Goal: Information Seeking & Learning: Compare options

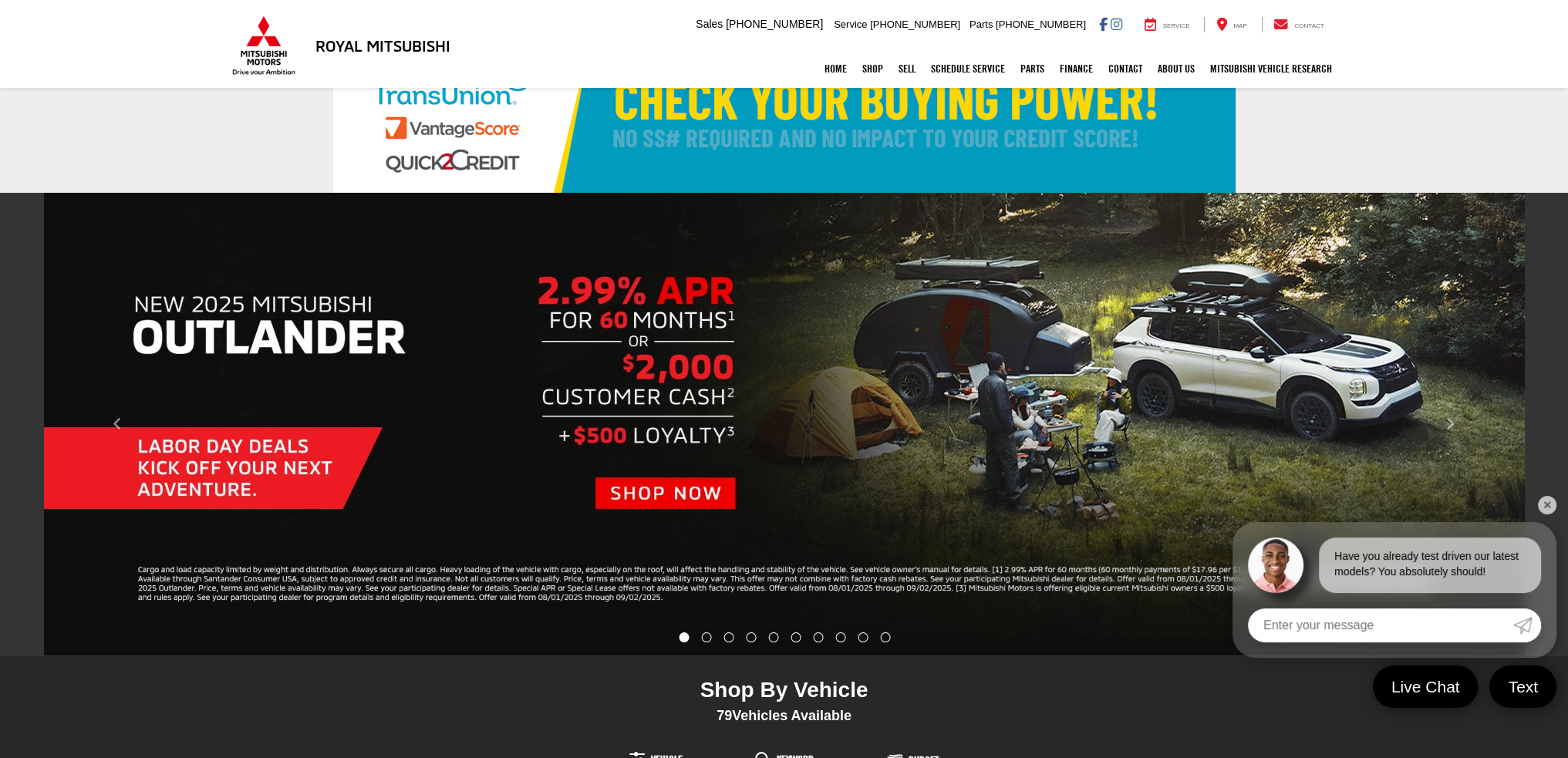
scroll to position [77, 0]
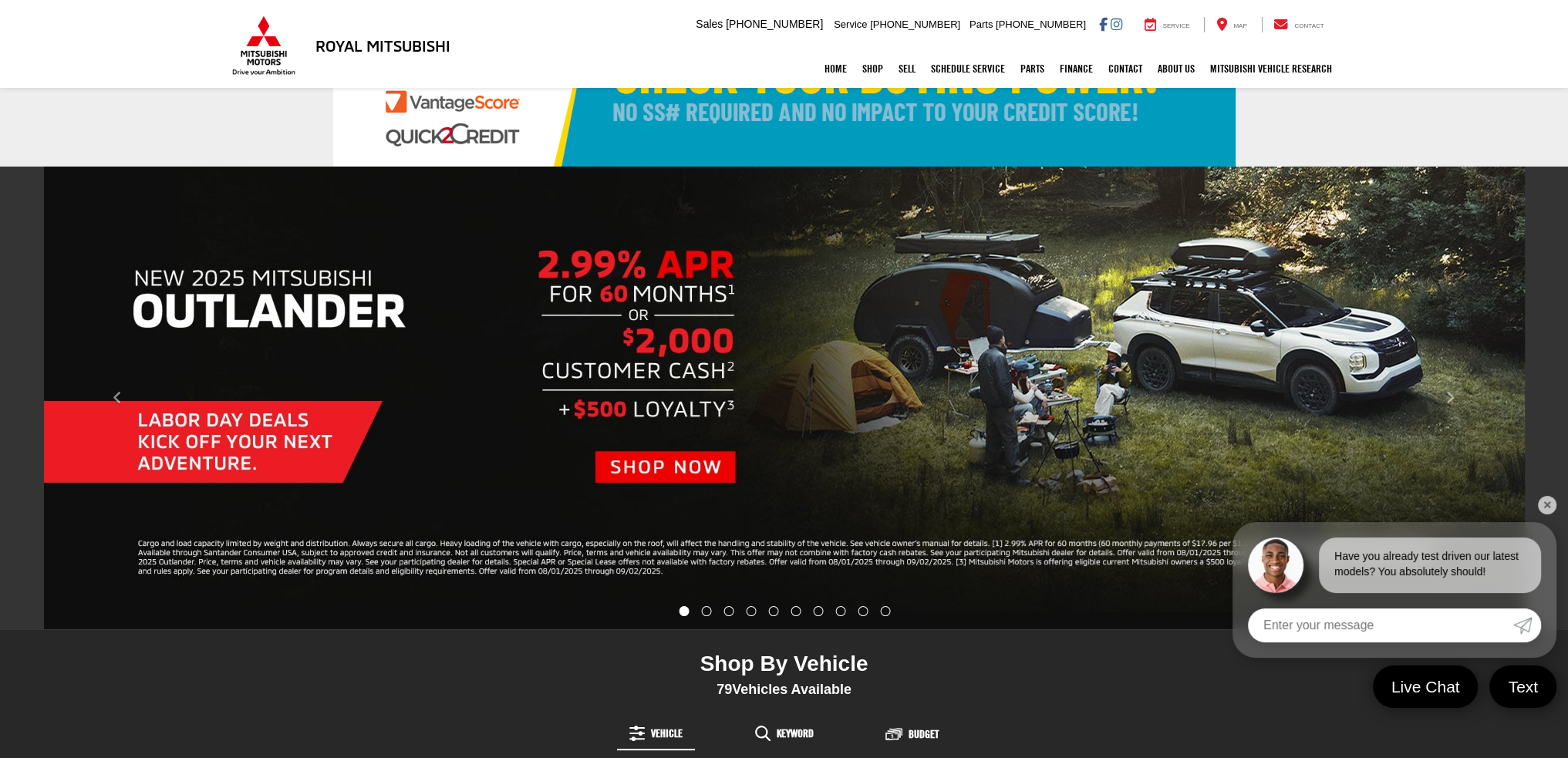
click at [1548, 505] on link "✕" at bounding box center [1547, 504] width 18 height 18
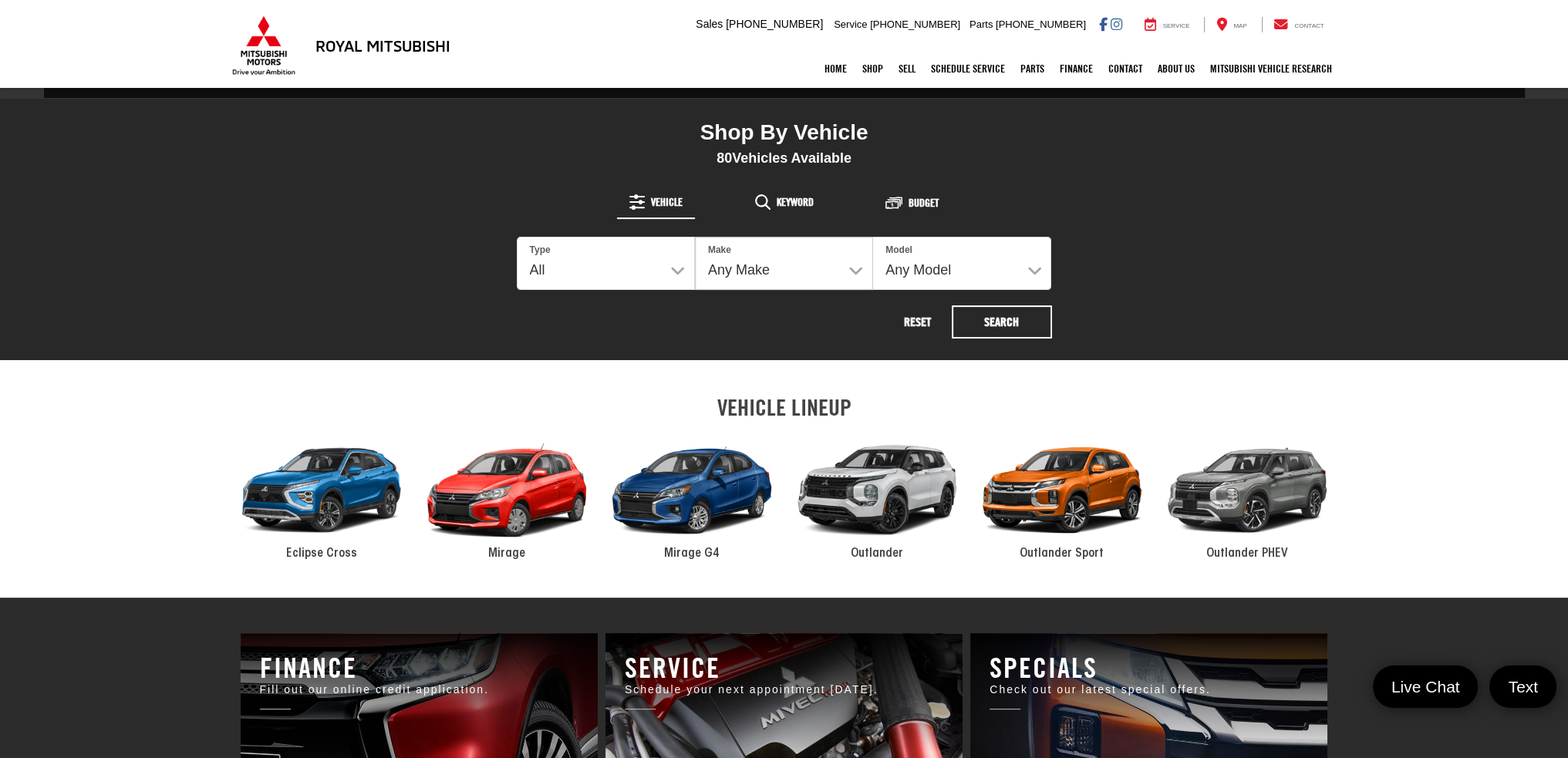
scroll to position [617, 0]
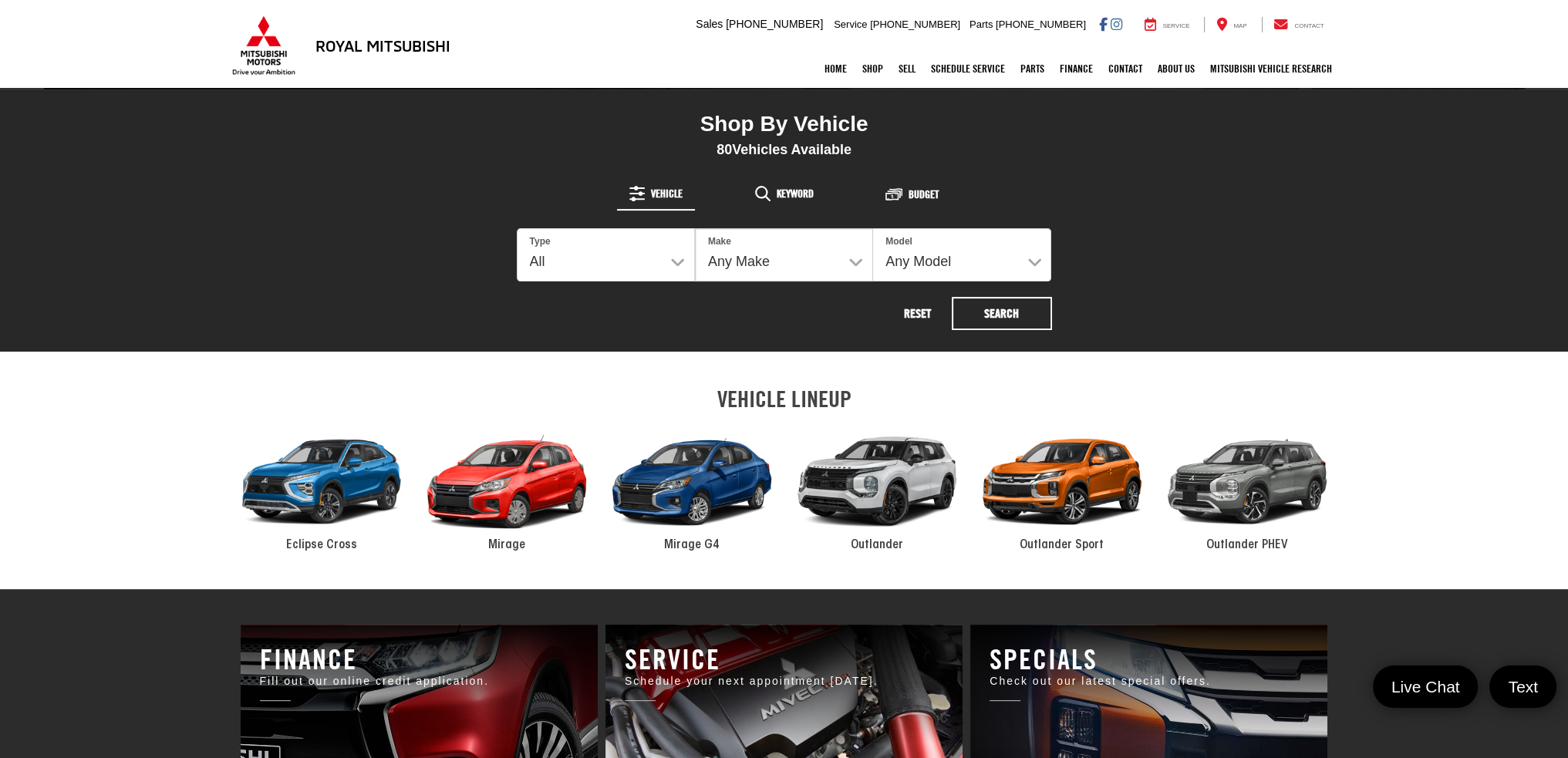
click at [893, 485] on div "2024 Mitsubishi Outlander" at bounding box center [877, 482] width 185 height 125
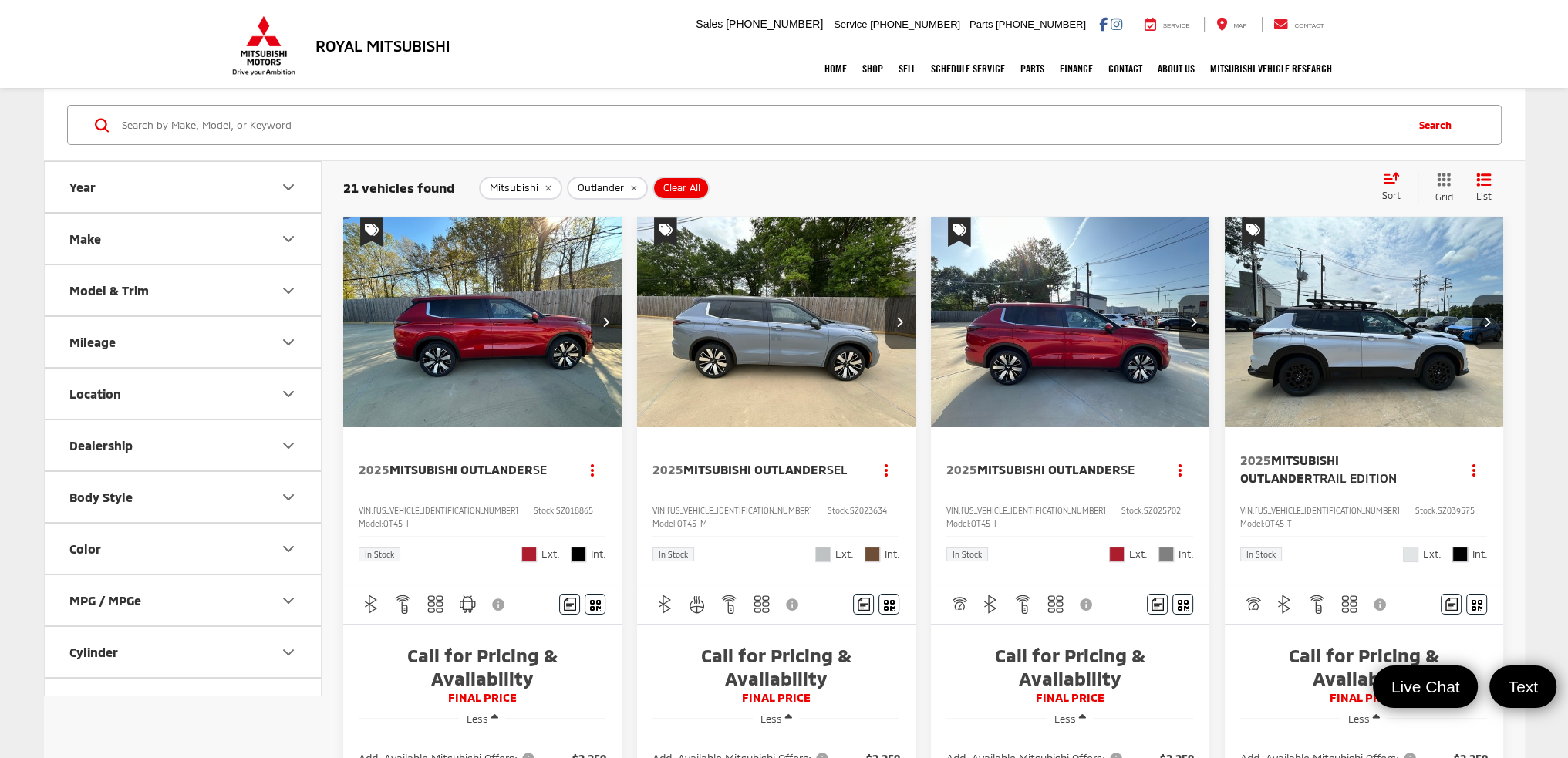
click at [609, 325] on button "Next image" at bounding box center [607, 322] width 31 height 54
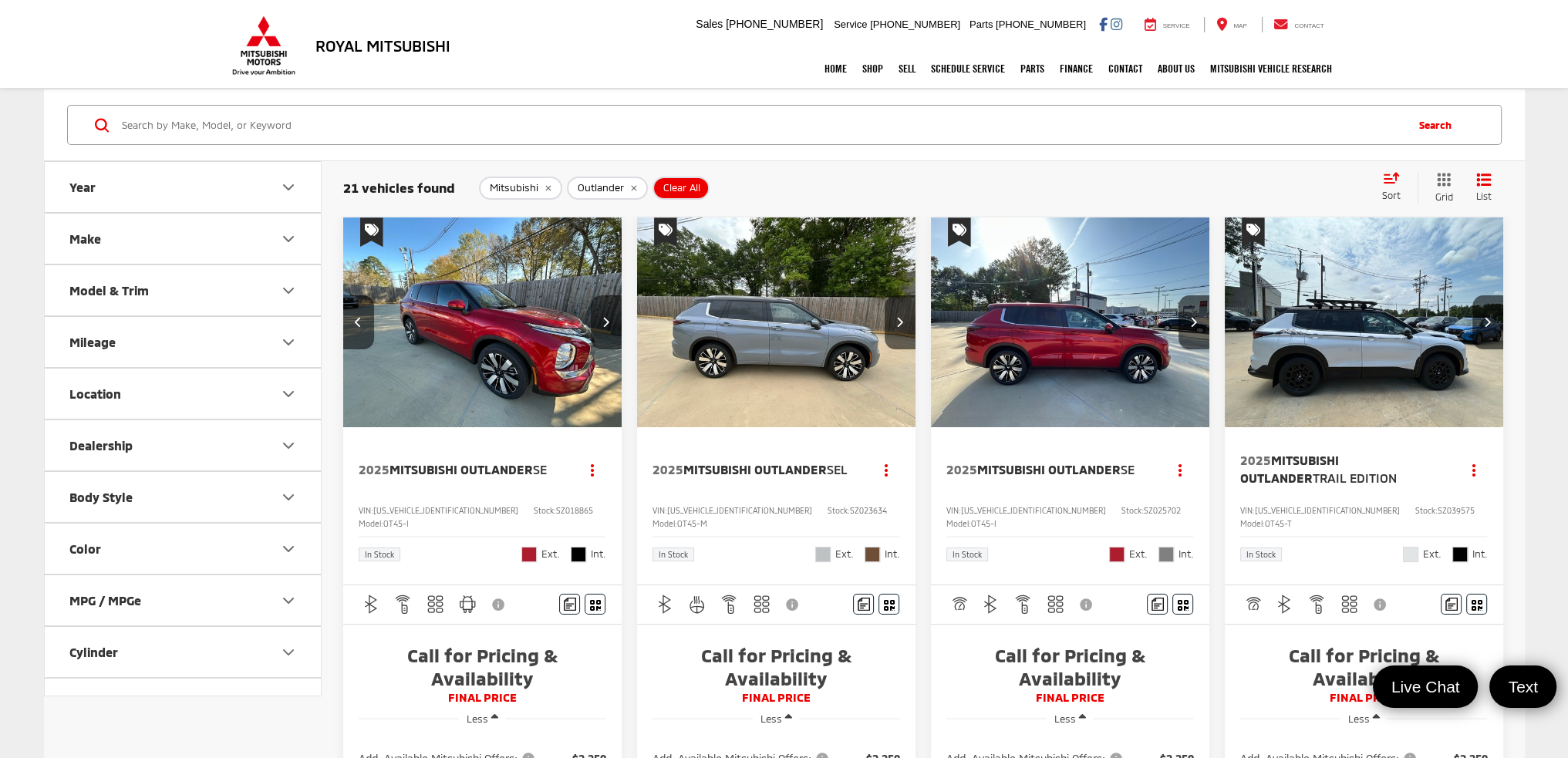
click at [609, 325] on button "Next image" at bounding box center [607, 322] width 31 height 54
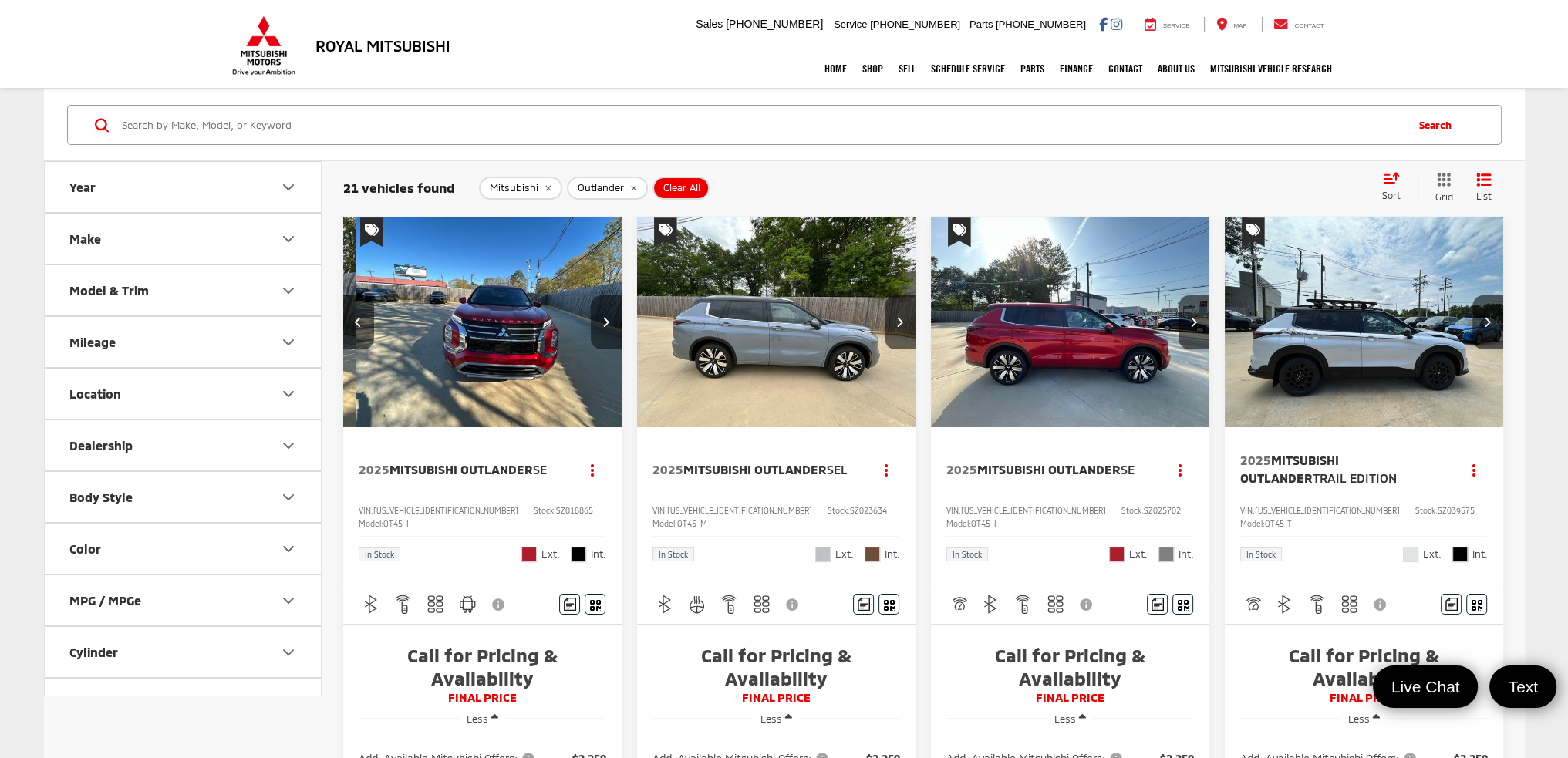
scroll to position [0, 562]
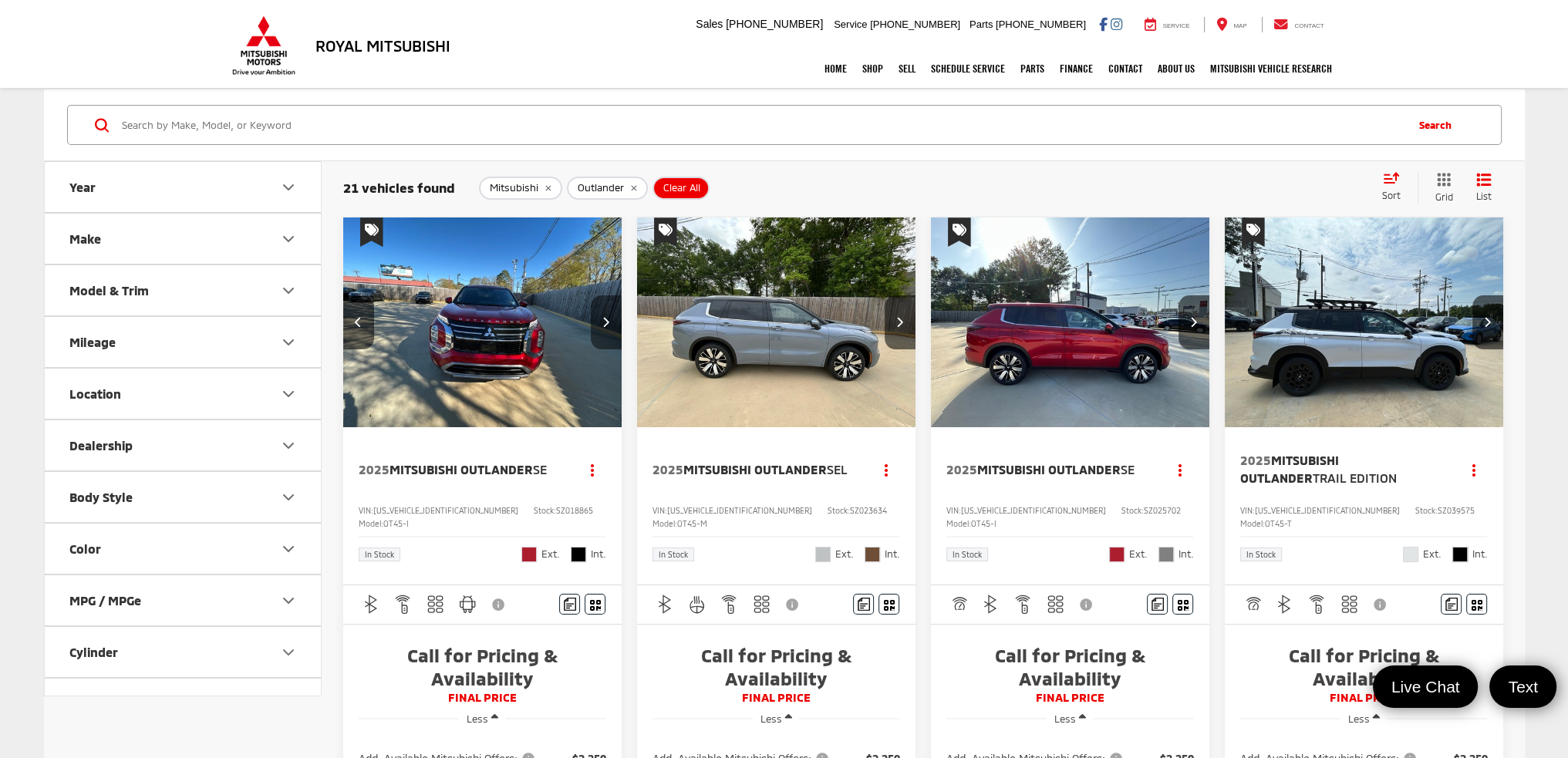
click at [609, 325] on icon "Next image" at bounding box center [606, 321] width 7 height 10
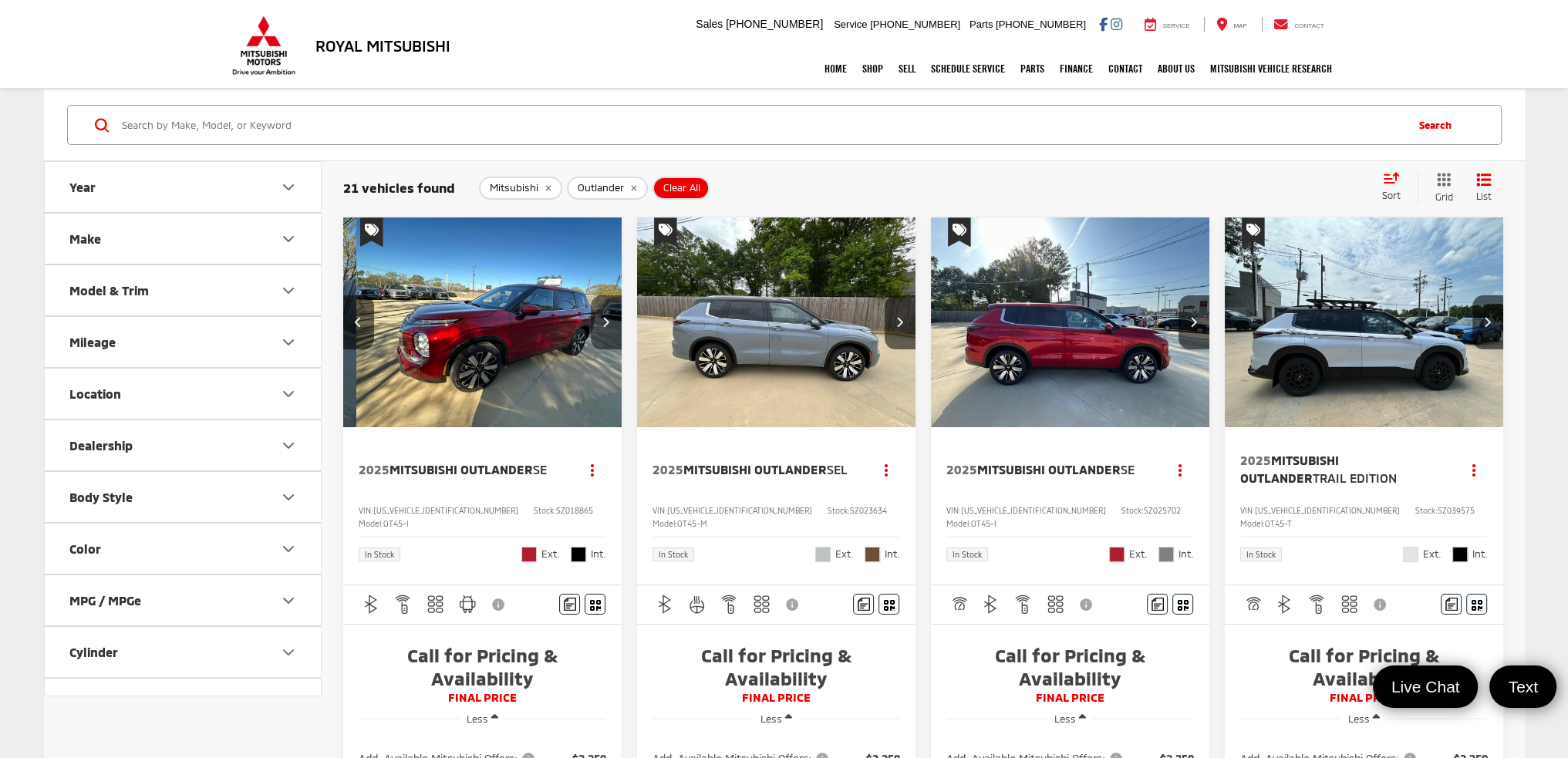
scroll to position [0, 842]
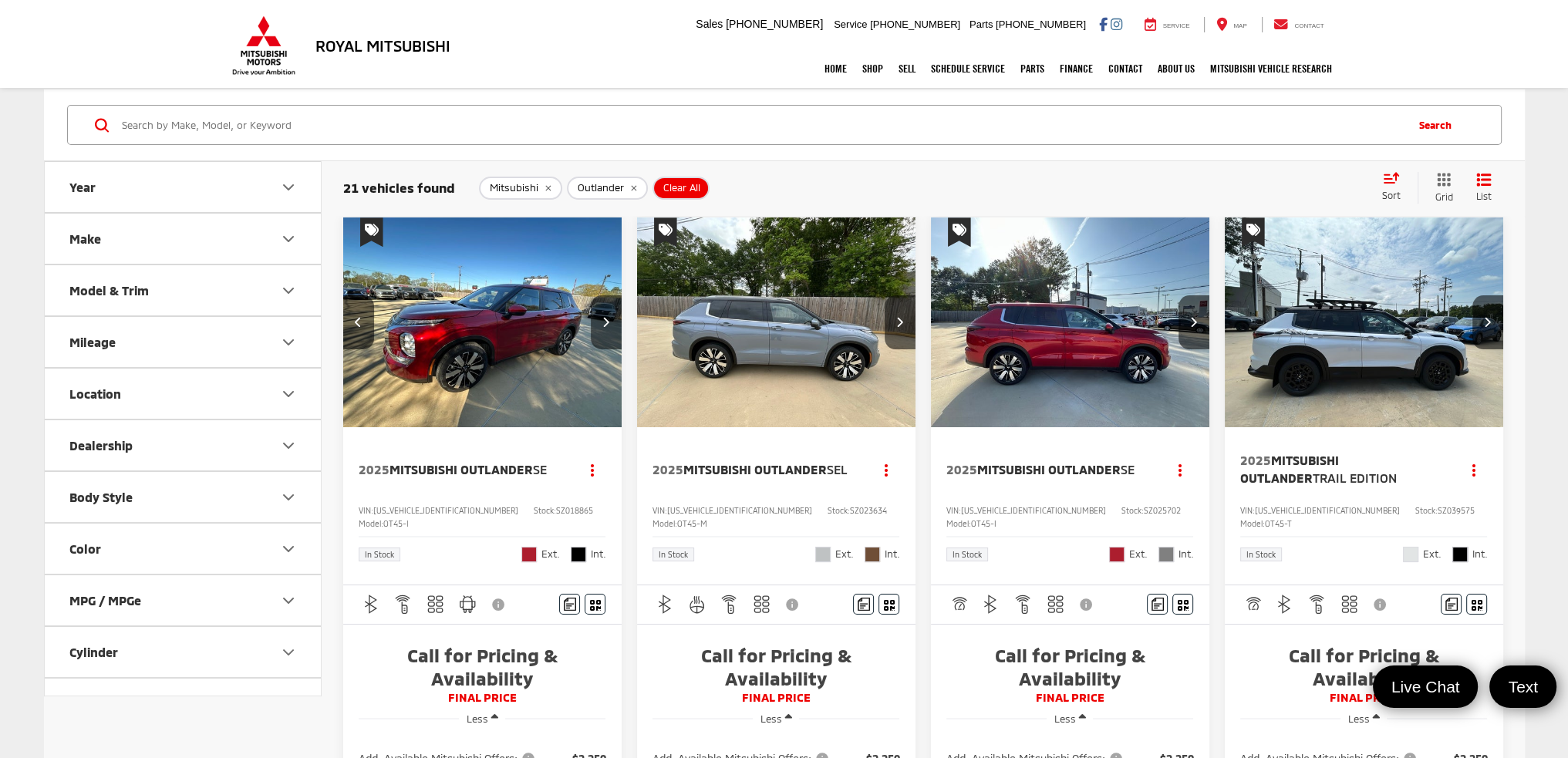
click at [609, 325] on icon "Next image" at bounding box center [606, 321] width 7 height 10
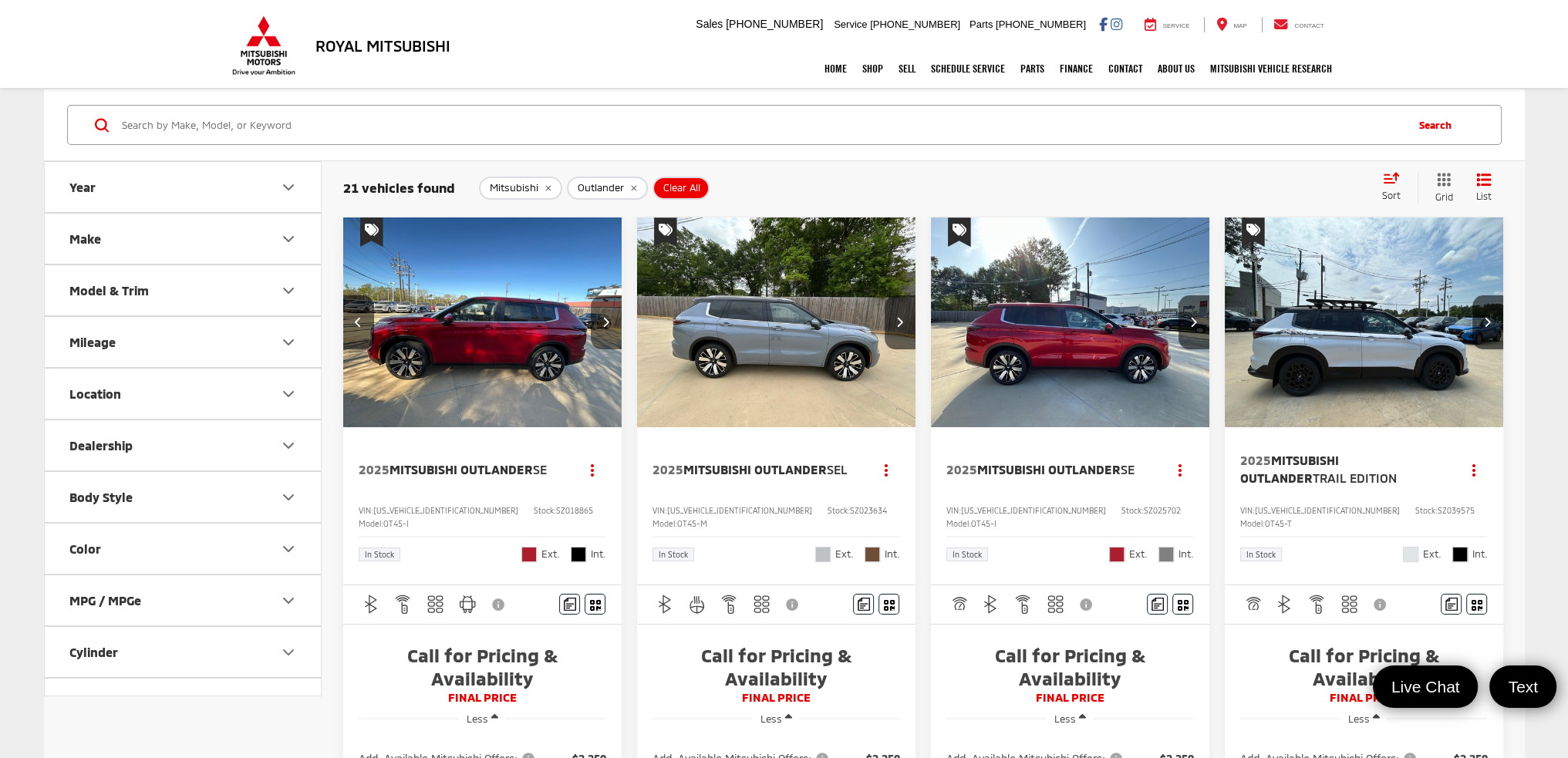
click at [609, 325] on icon "Next image" at bounding box center [606, 321] width 7 height 10
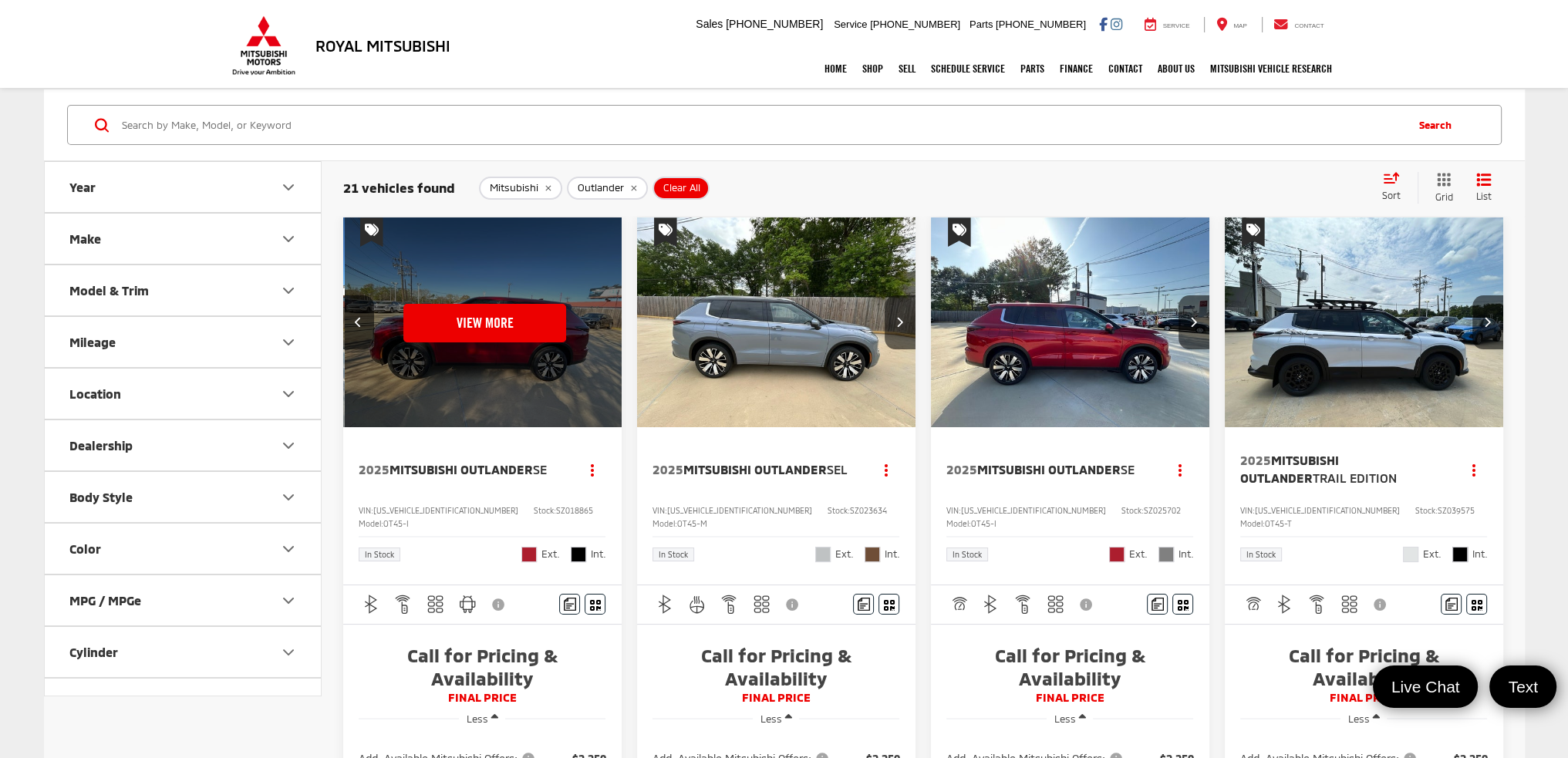
scroll to position [0, 1404]
click at [509, 317] on button "View More" at bounding box center [482, 323] width 162 height 38
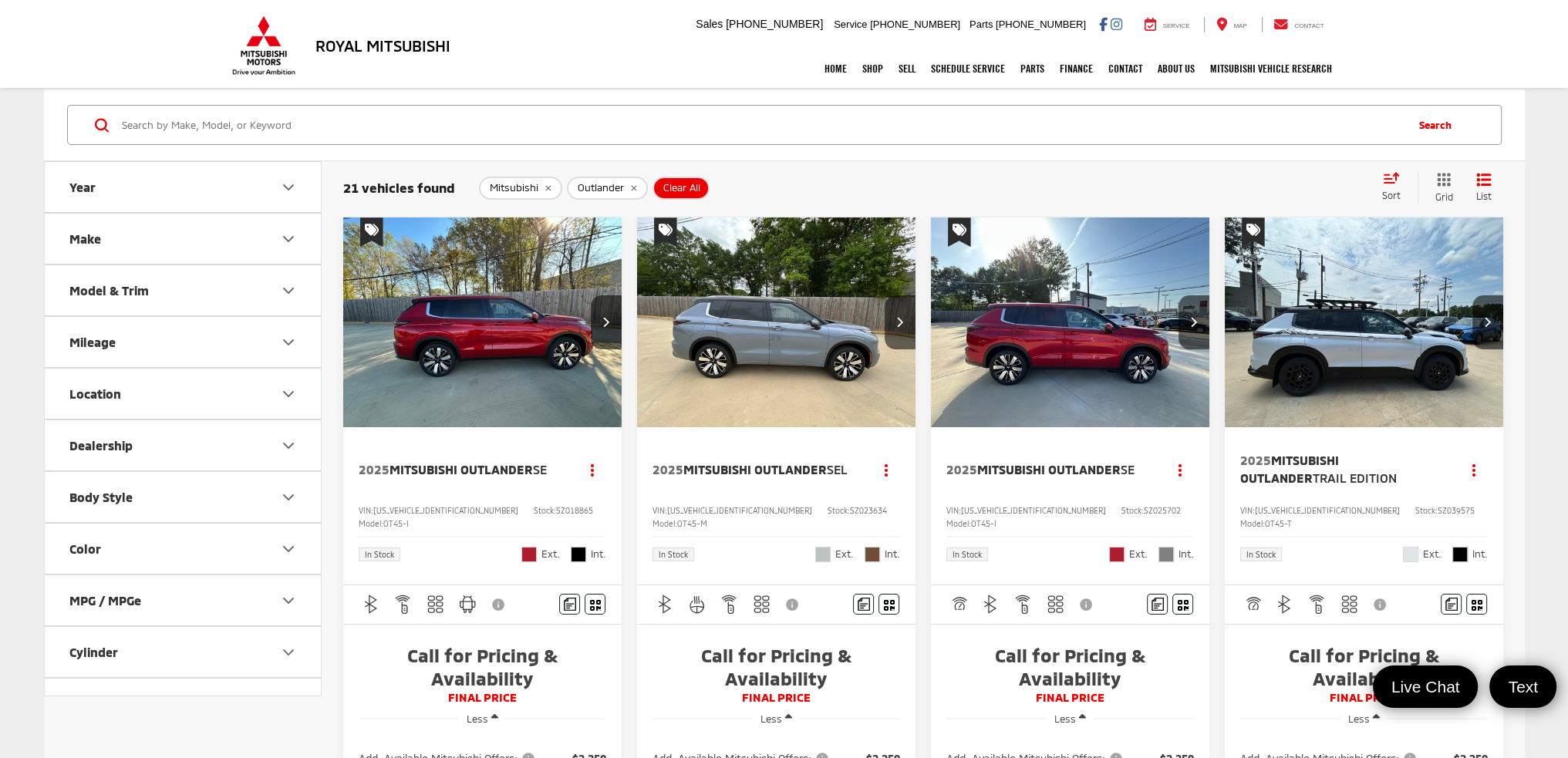
click at [1413, 324] on img "2025 Mitsubishi Outlander Trail Edition 0" at bounding box center [1364, 323] width 280 height 211
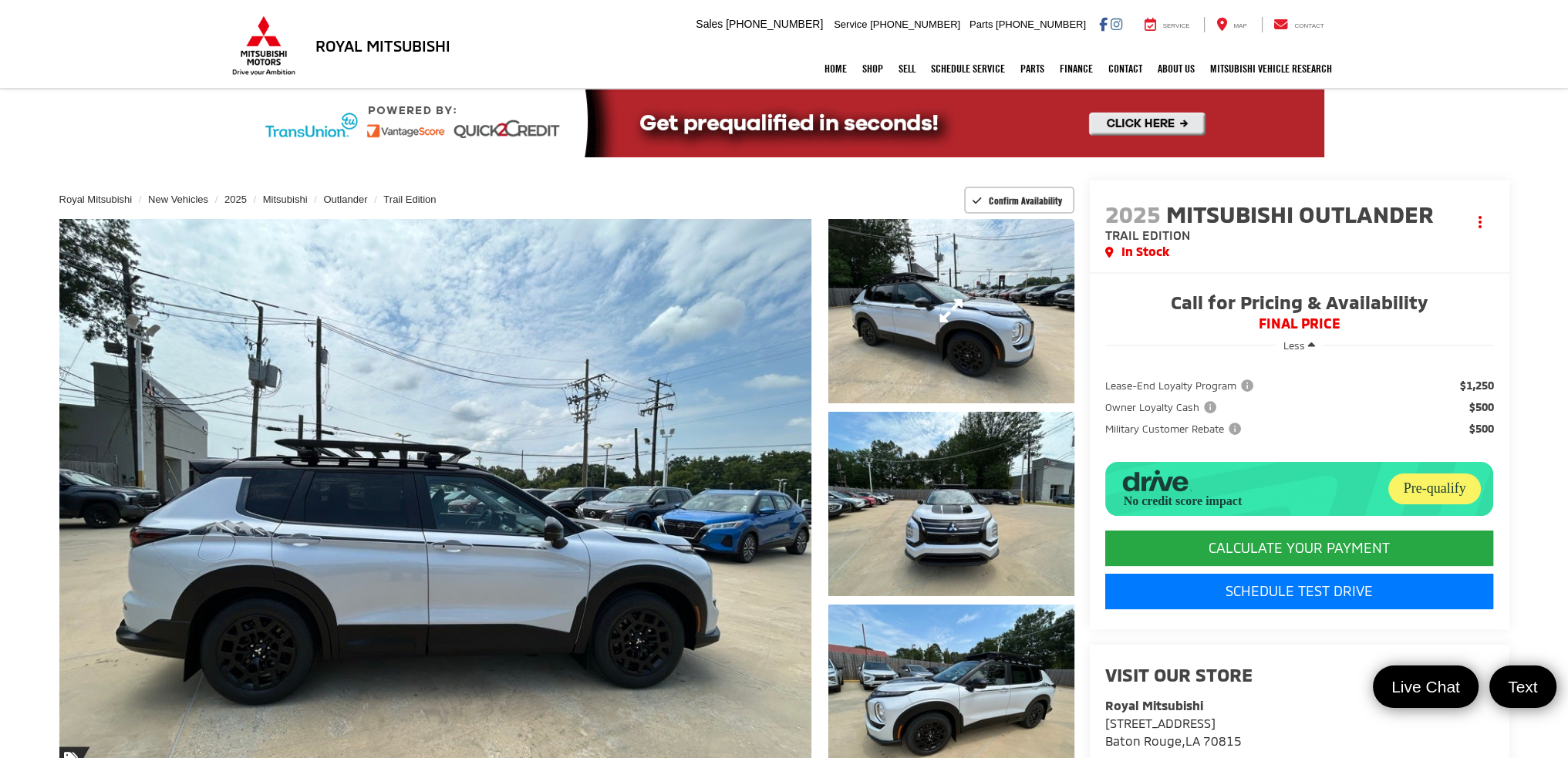
click at [954, 301] on link "Expand Photo 1" at bounding box center [951, 311] width 246 height 184
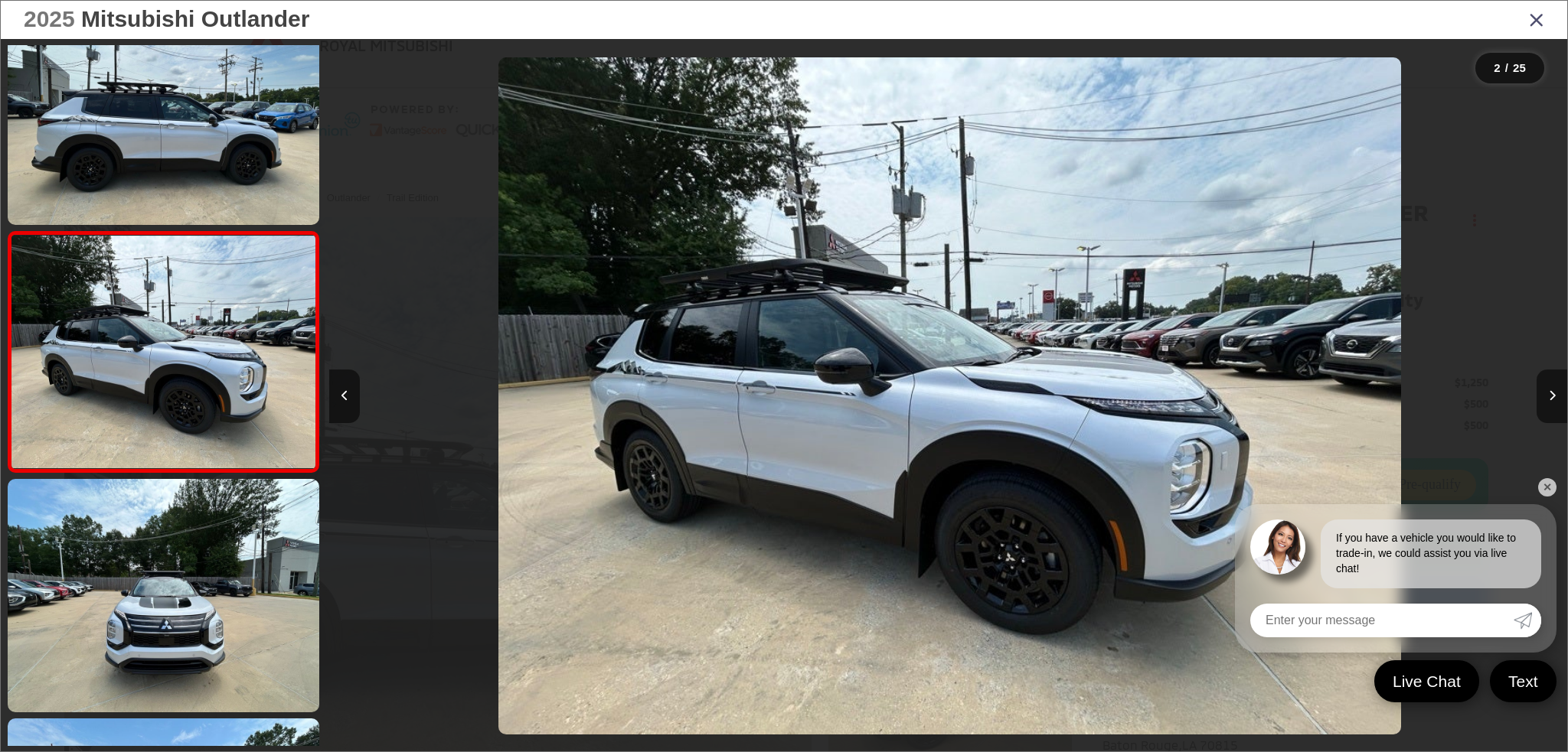
scroll to position [0, 1237]
drag, startPoint x: 1546, startPoint y: 484, endPoint x: 1550, endPoint y: 462, distance: 22.4
click at [1547, 484] on link "✕" at bounding box center [1546, 487] width 18 height 18
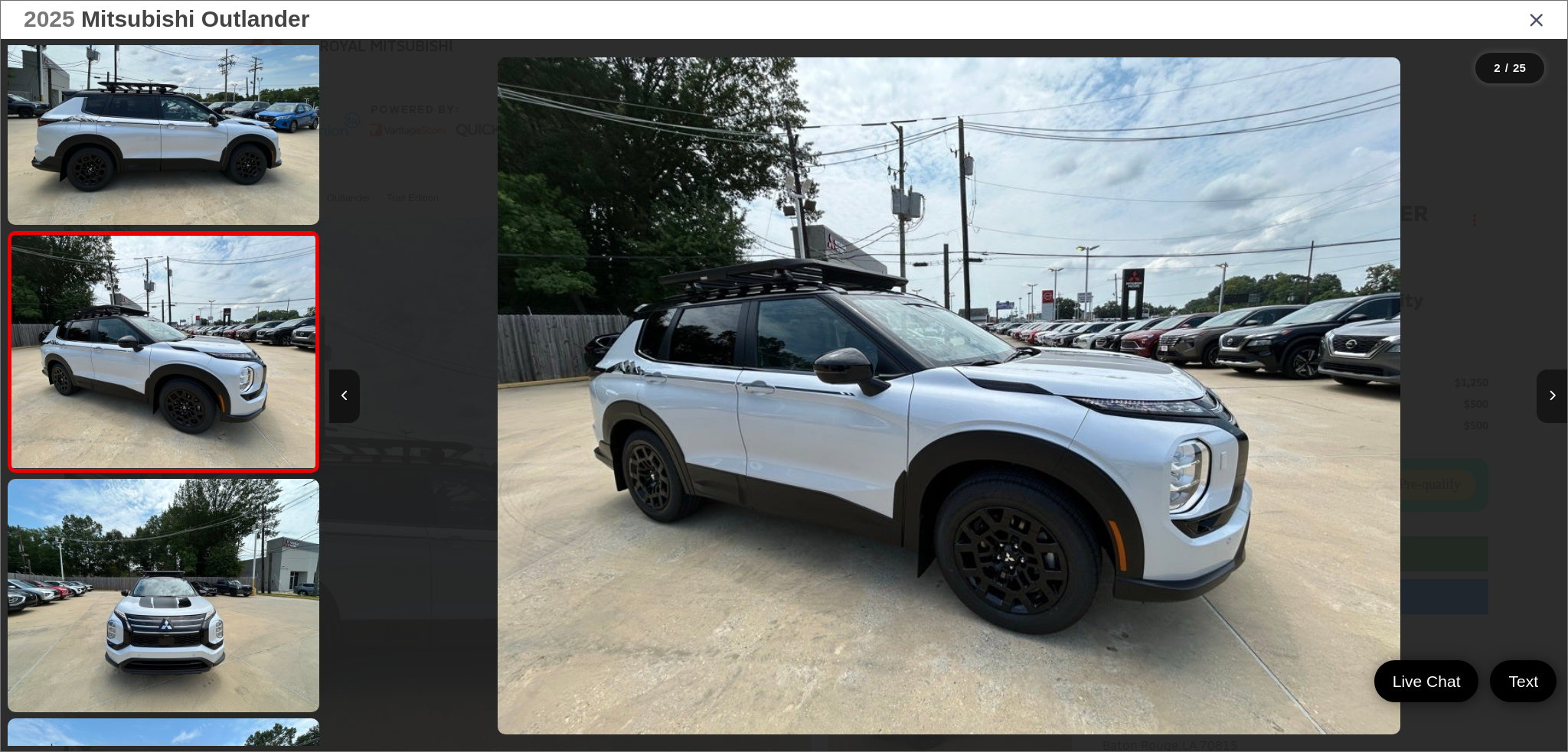
click at [1552, 385] on button "Next image" at bounding box center [1552, 396] width 31 height 53
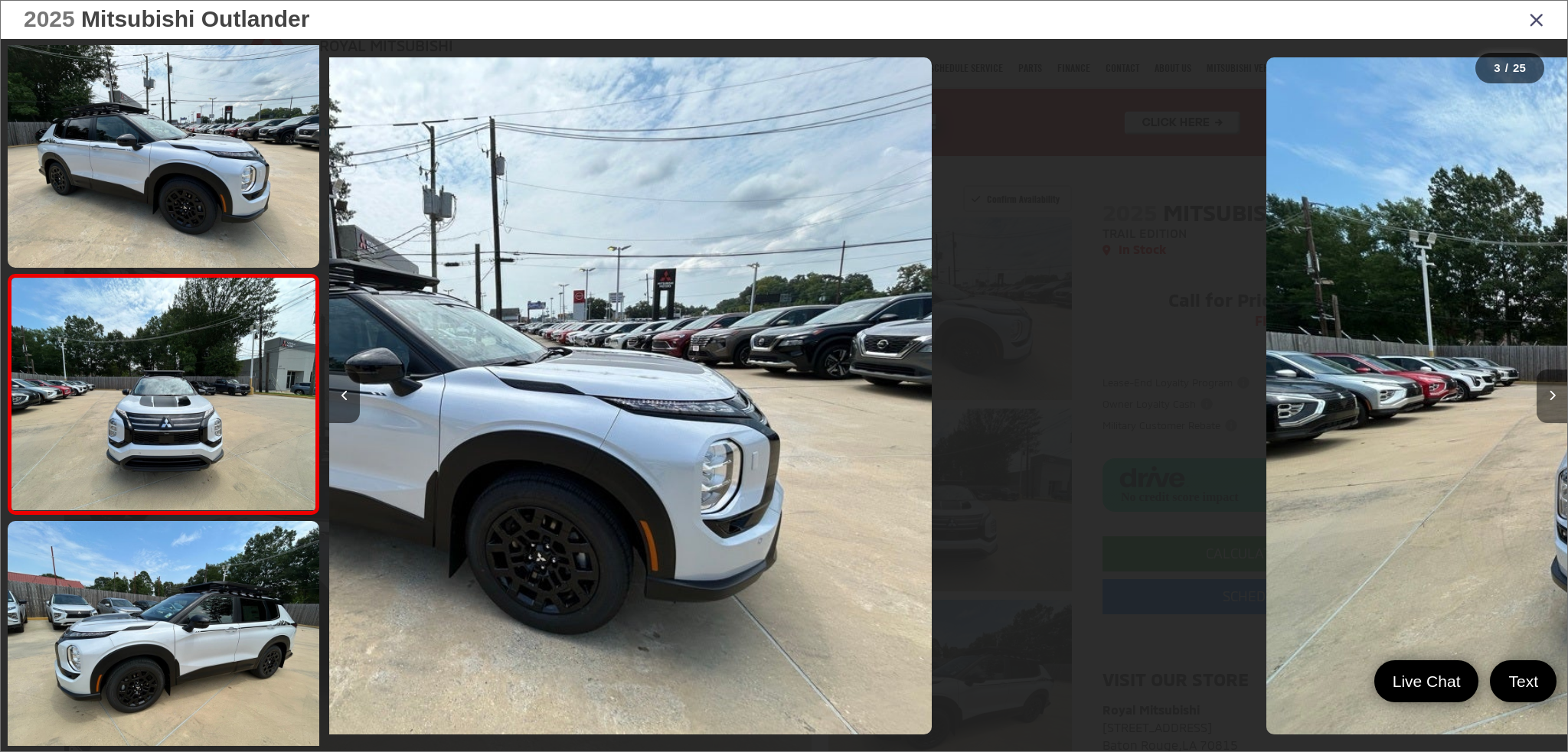
scroll to position [295, 0]
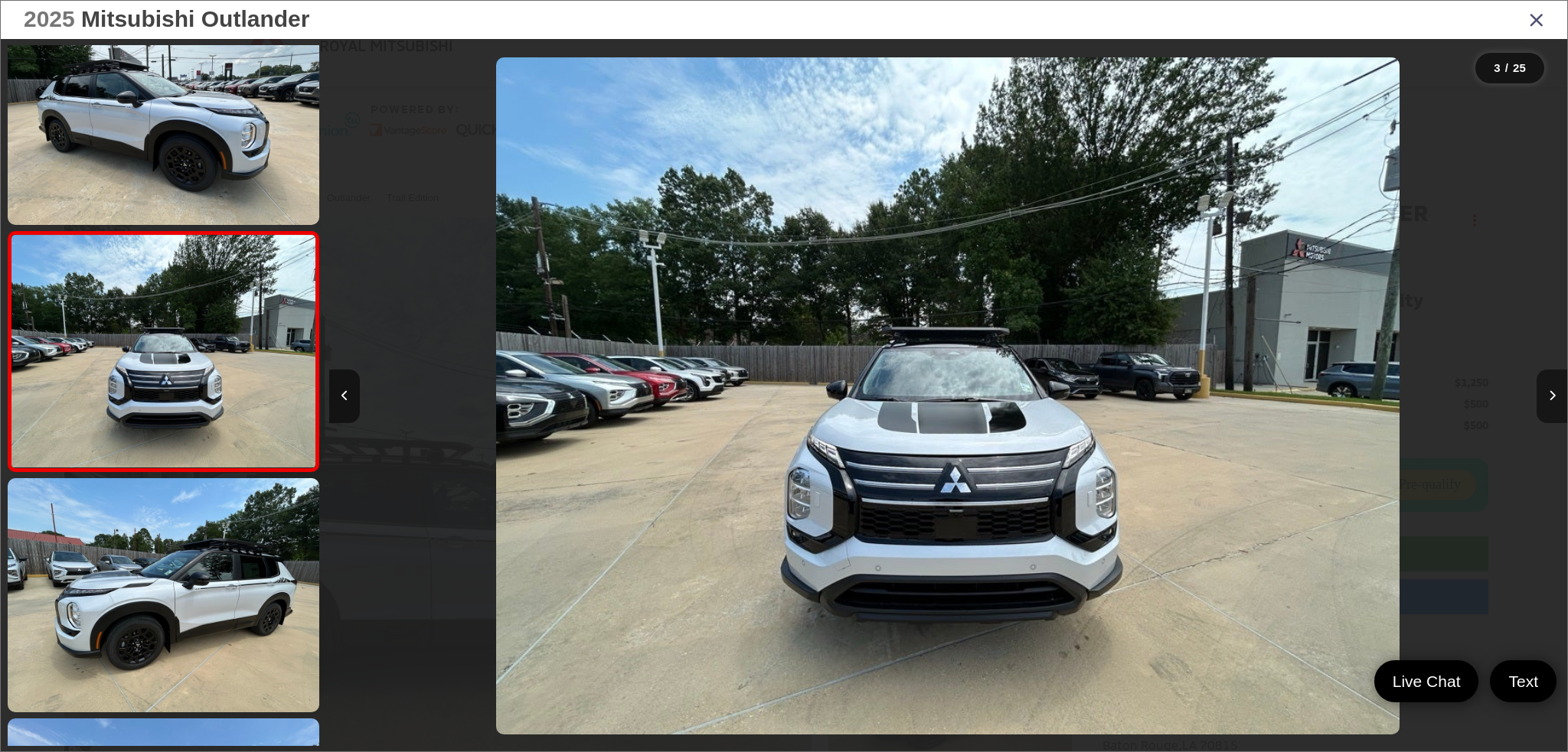
click at [1552, 385] on button "Next image" at bounding box center [1552, 396] width 31 height 53
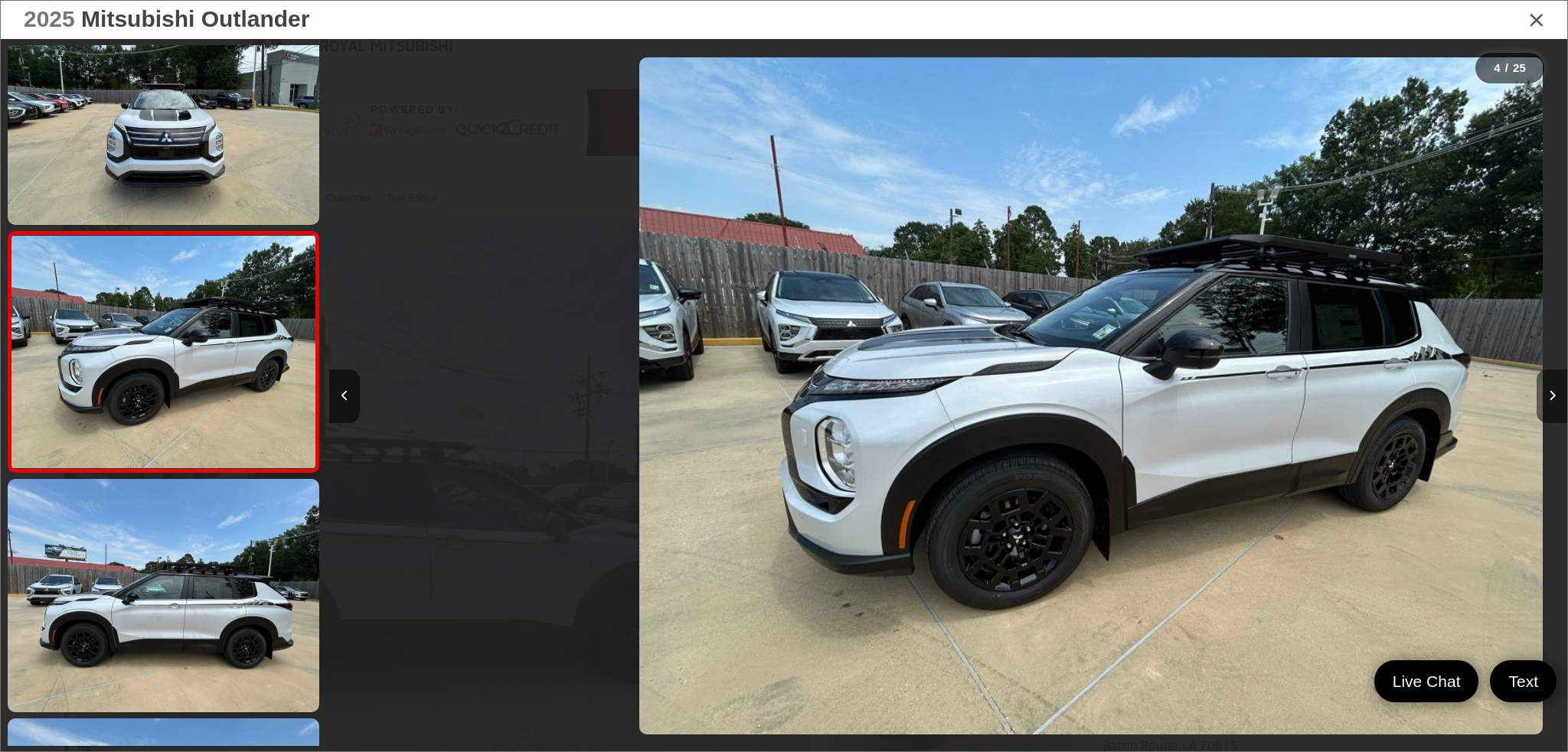
scroll to position [0, 3713]
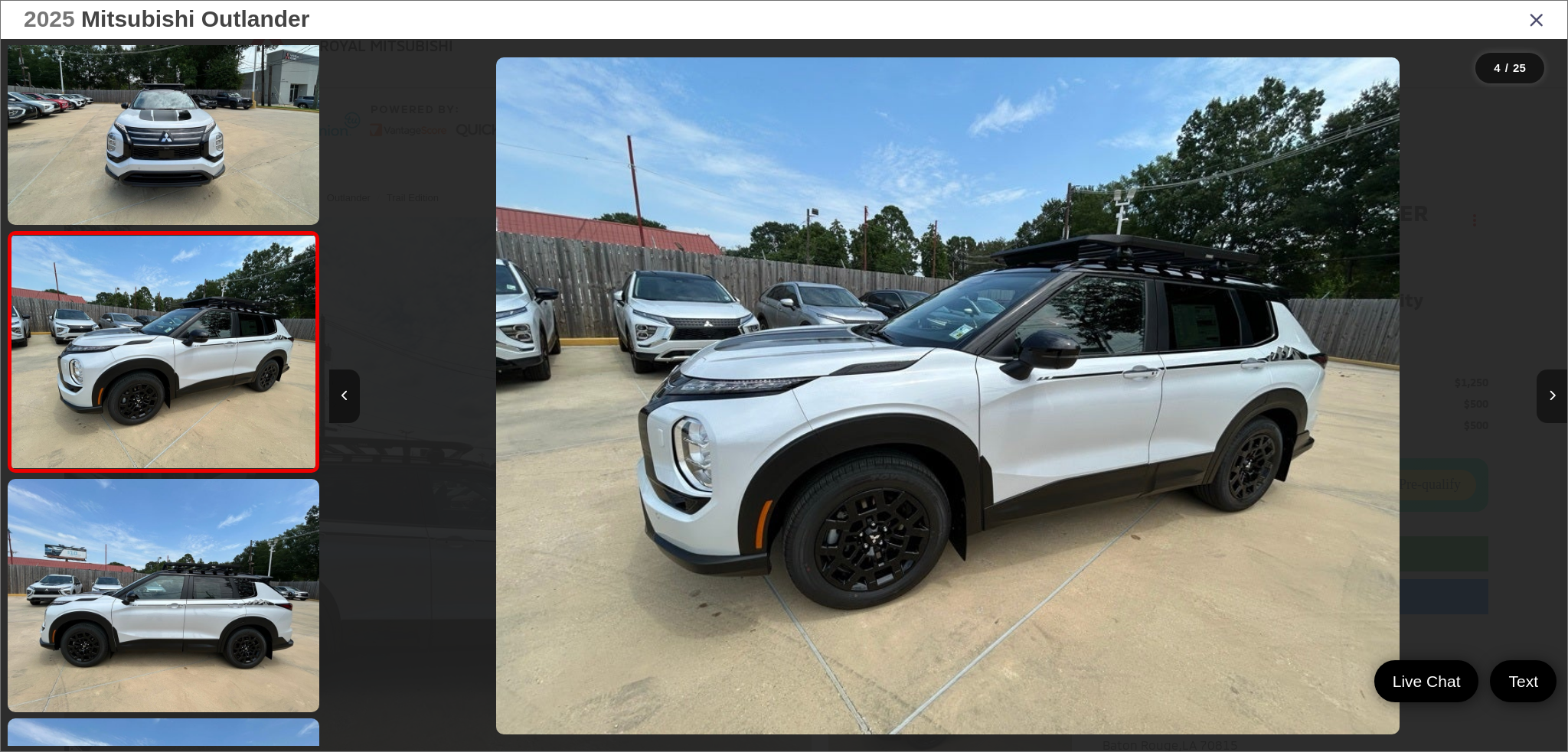
click at [1552, 385] on button "Next image" at bounding box center [1552, 396] width 31 height 53
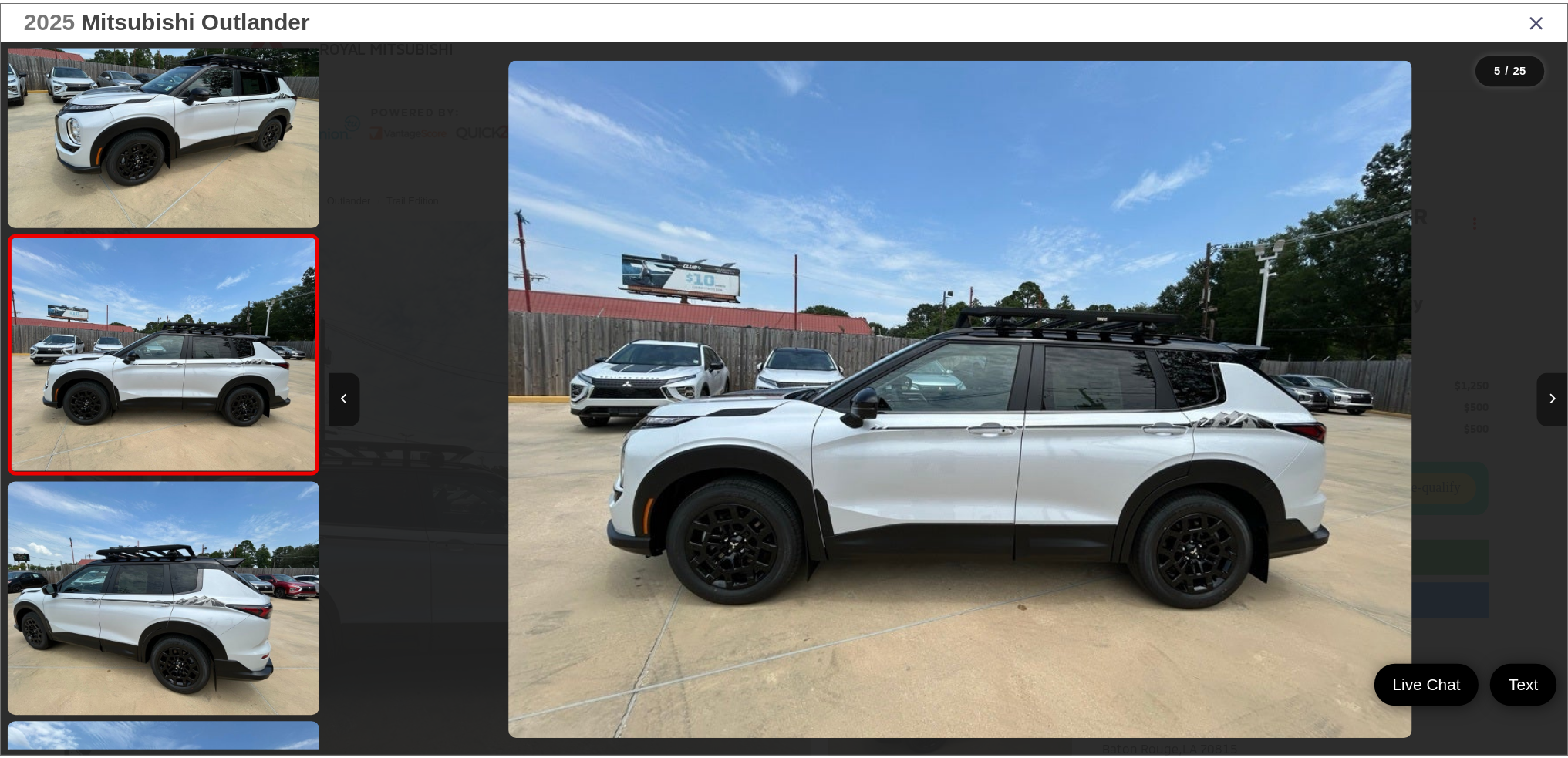
scroll to position [0, 4990]
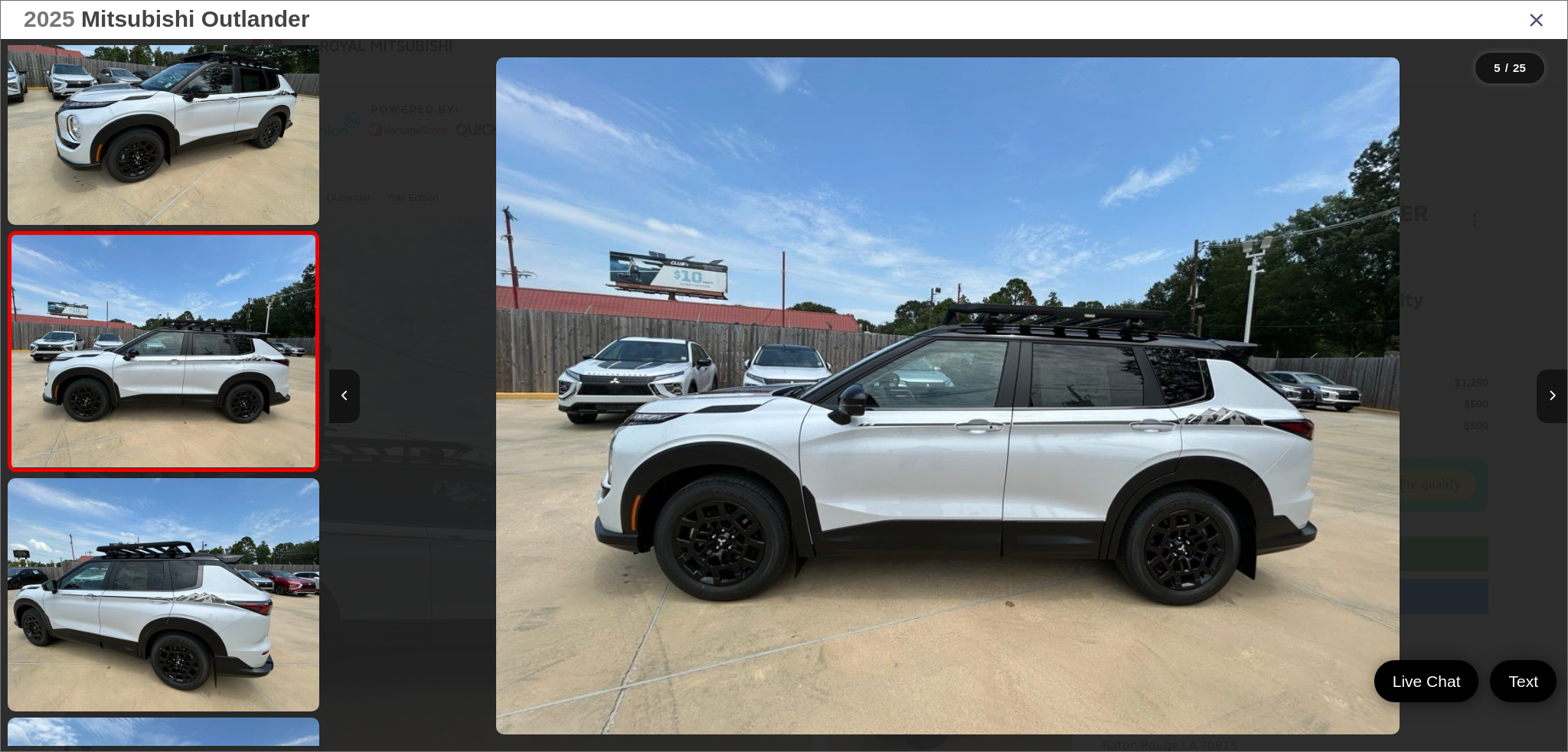
click at [1533, 21] on icon "Close gallery" at bounding box center [1536, 19] width 16 height 20
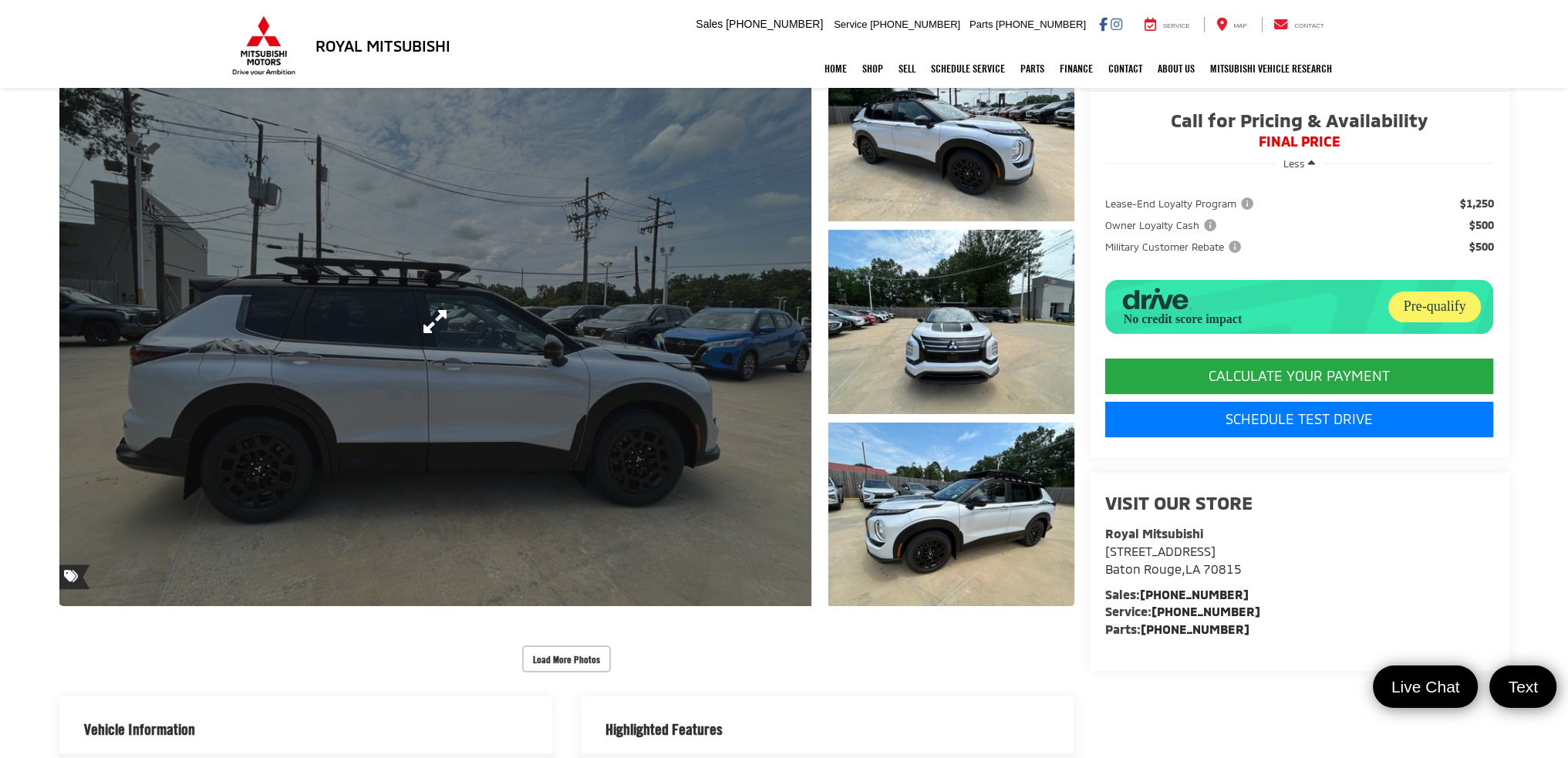
scroll to position [0, 0]
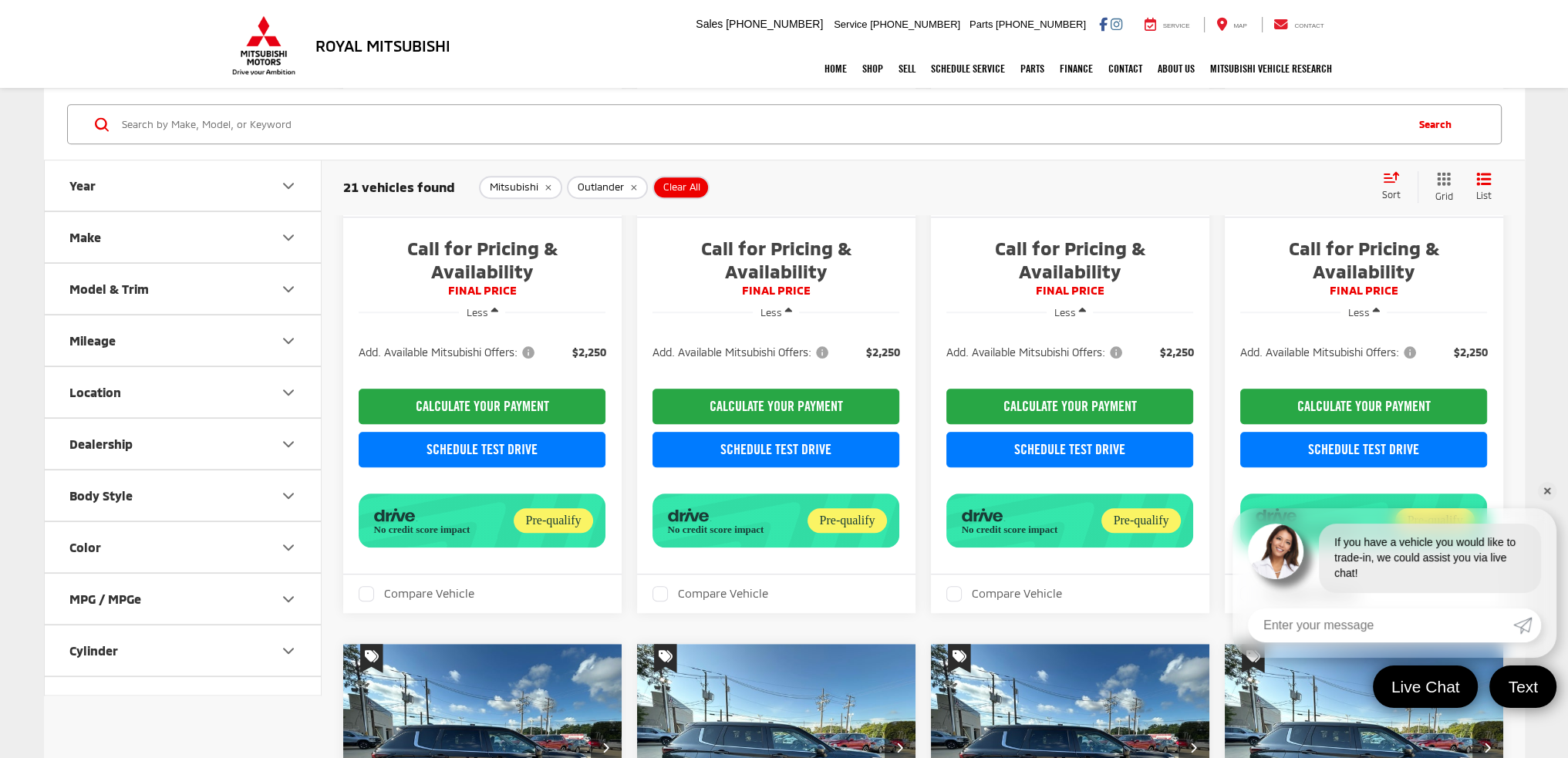
scroll to position [1311, 0]
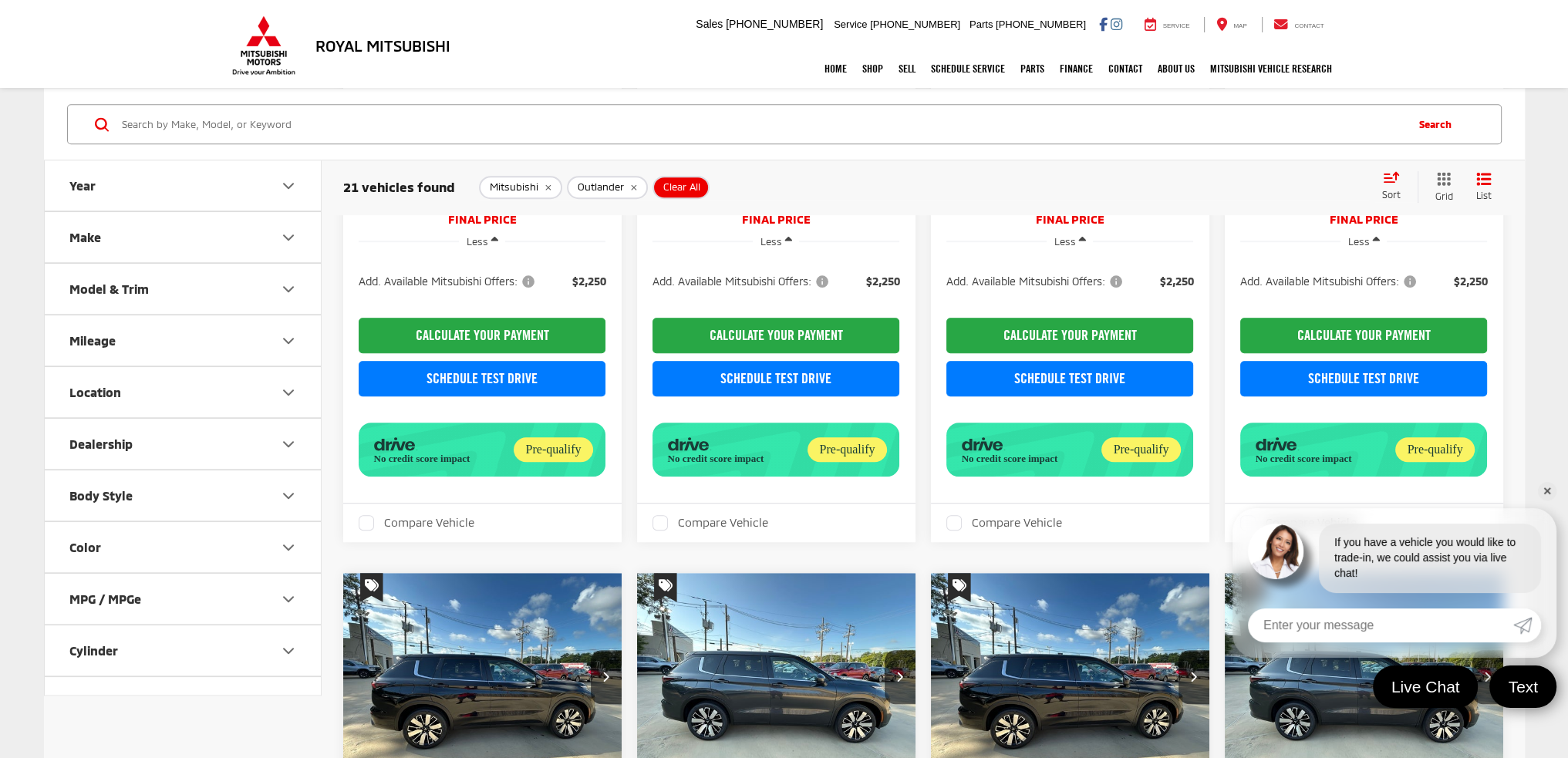
click at [1546, 491] on link "✕" at bounding box center [1547, 491] width 18 height 18
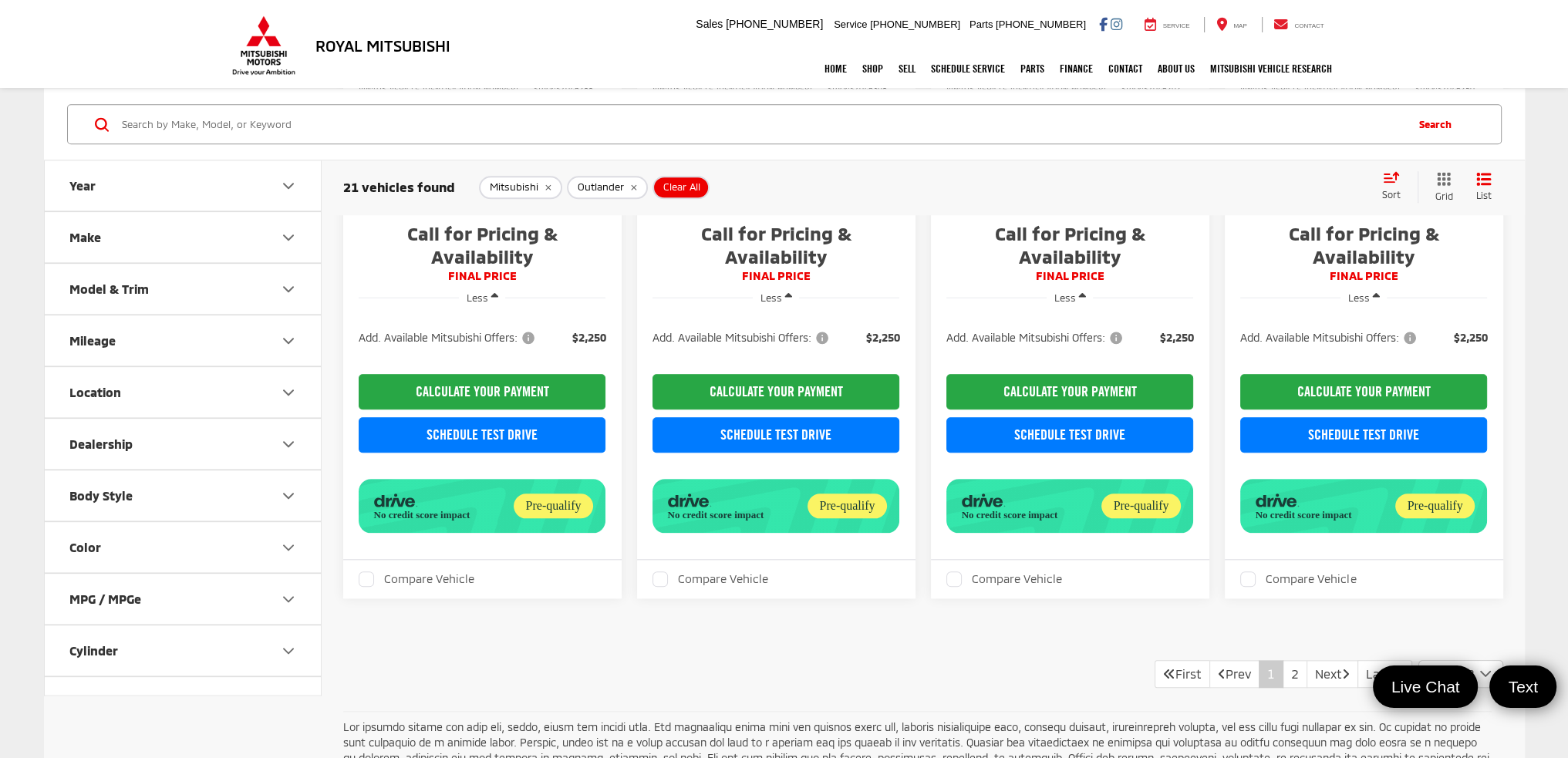
scroll to position [2160, 0]
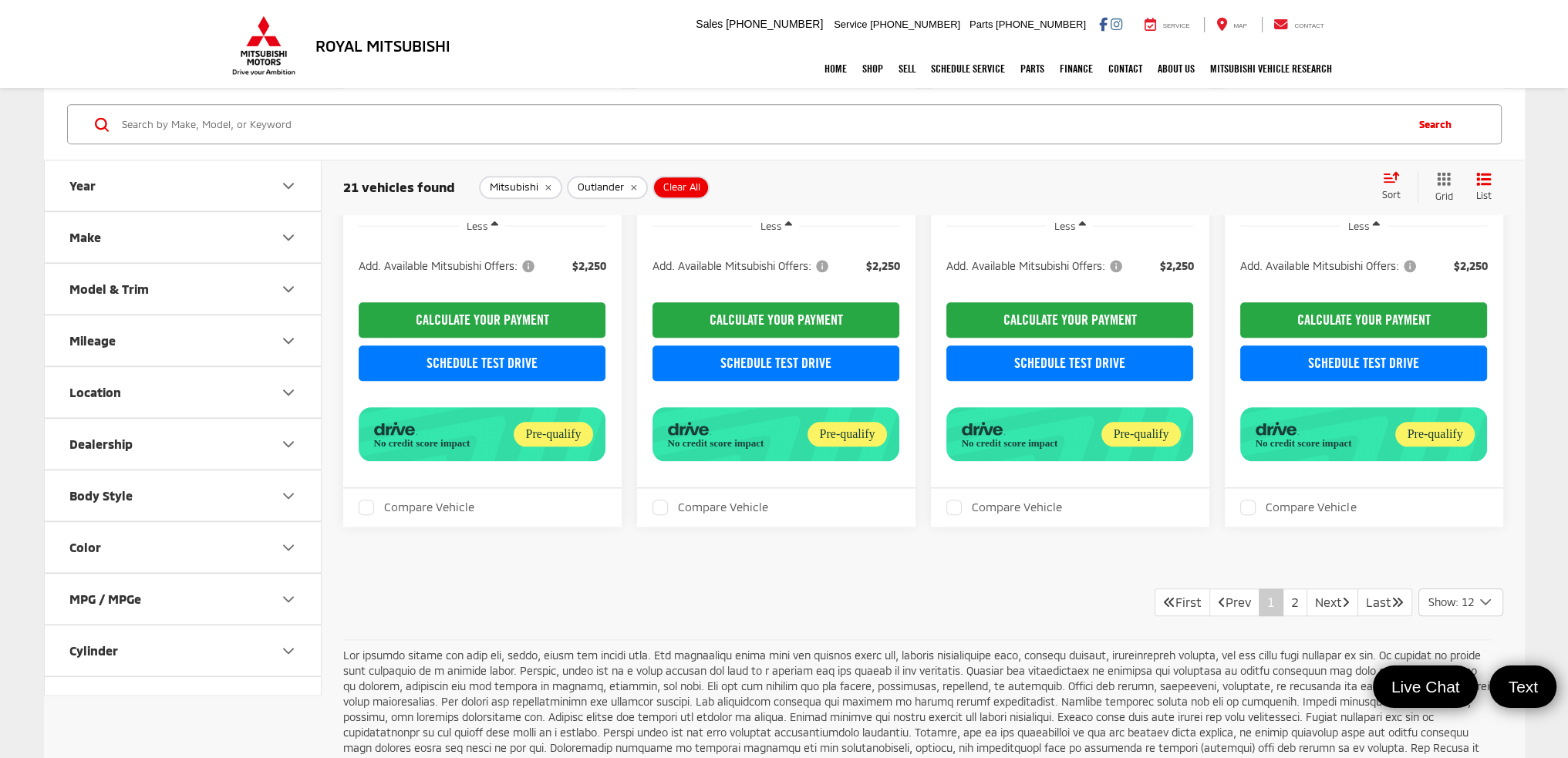
click at [285, 289] on icon "Model & Trim" at bounding box center [288, 289] width 18 height 18
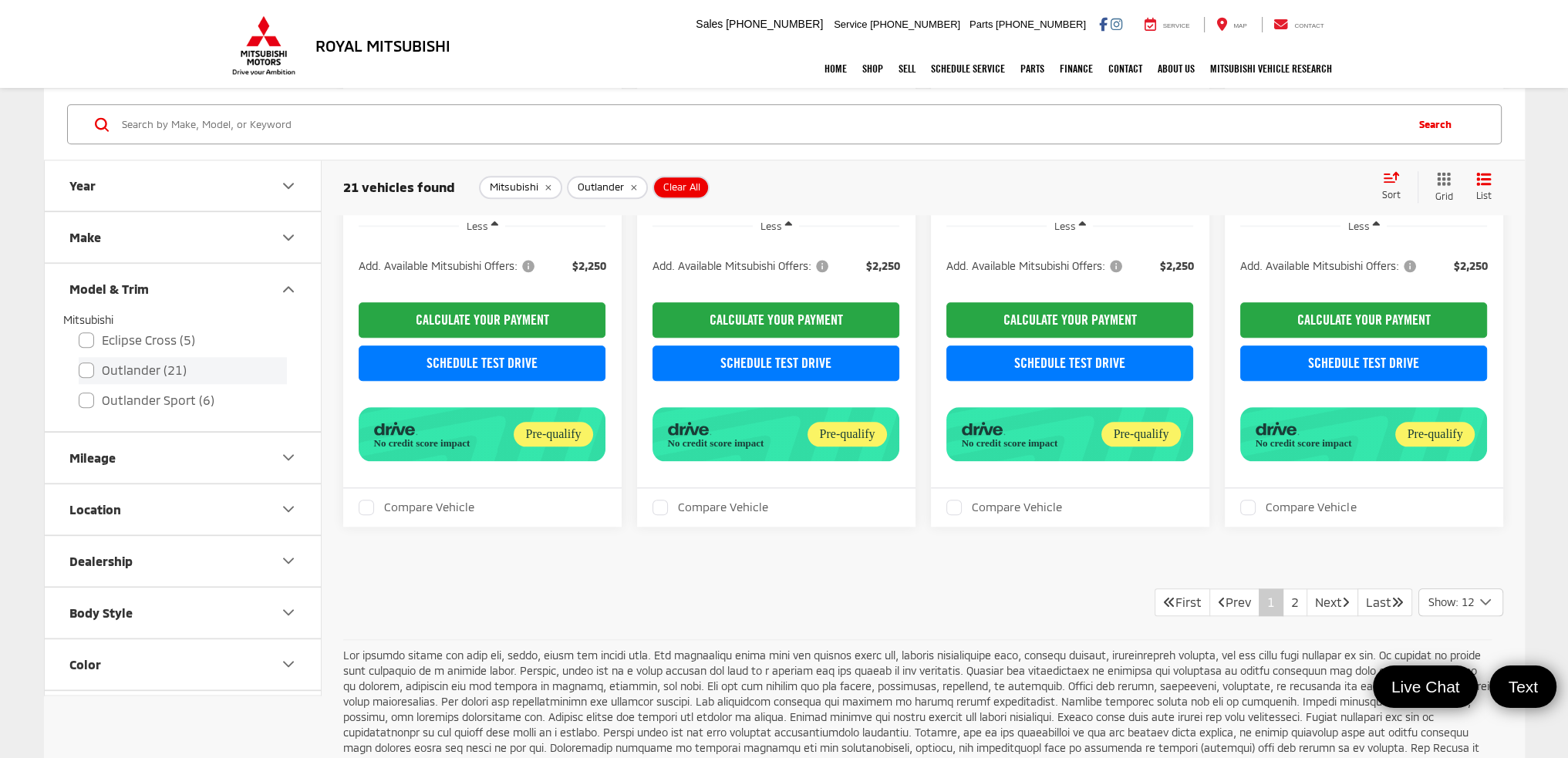
click at [90, 371] on label "Outlander (21)" at bounding box center [183, 370] width 208 height 27
click at [80, 361] on input "Outlander (21)" at bounding box center [79, 360] width 1 height 1
checkbox input "true"
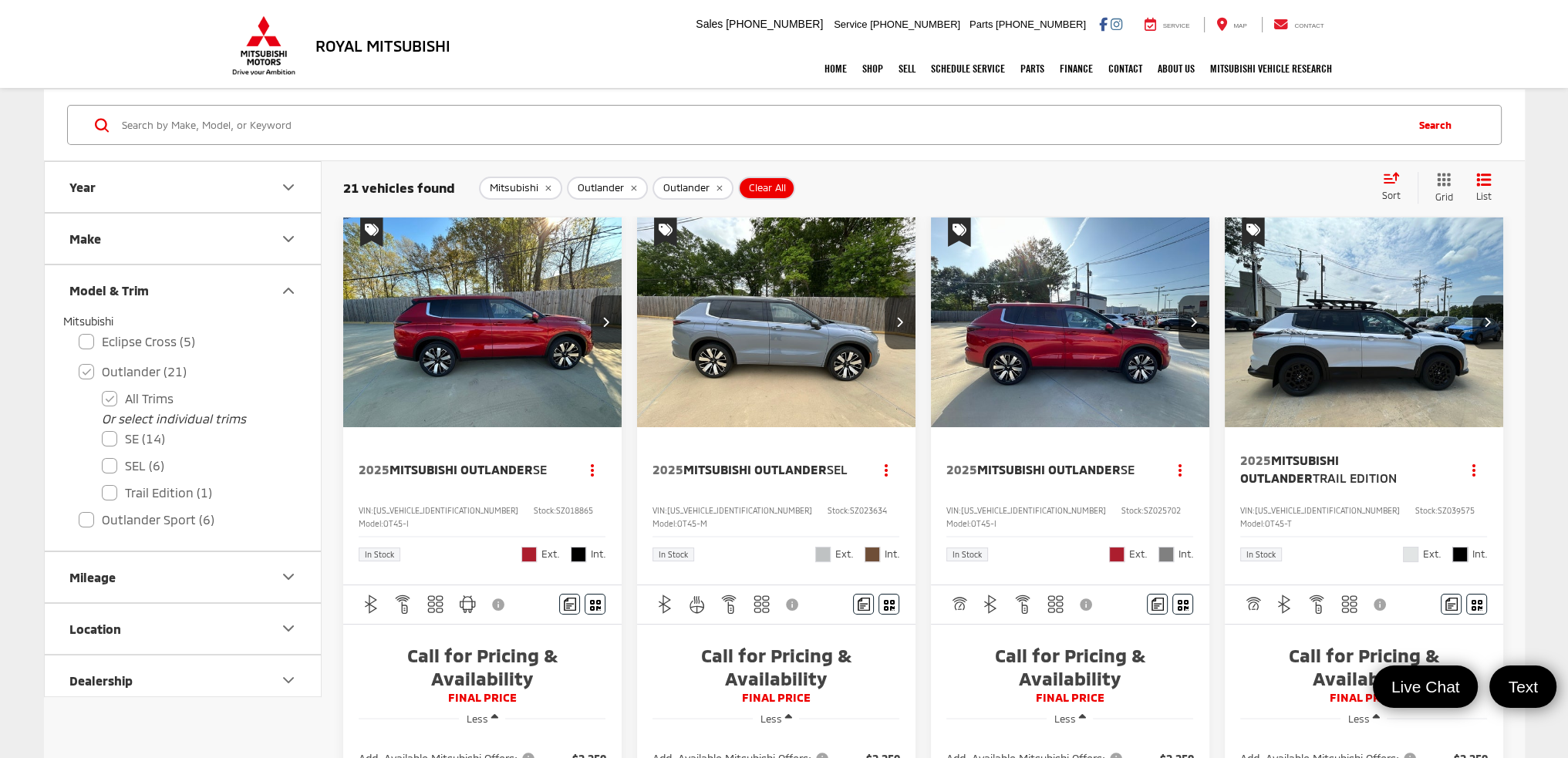
click at [290, 183] on icon "Year" at bounding box center [288, 187] width 18 height 18
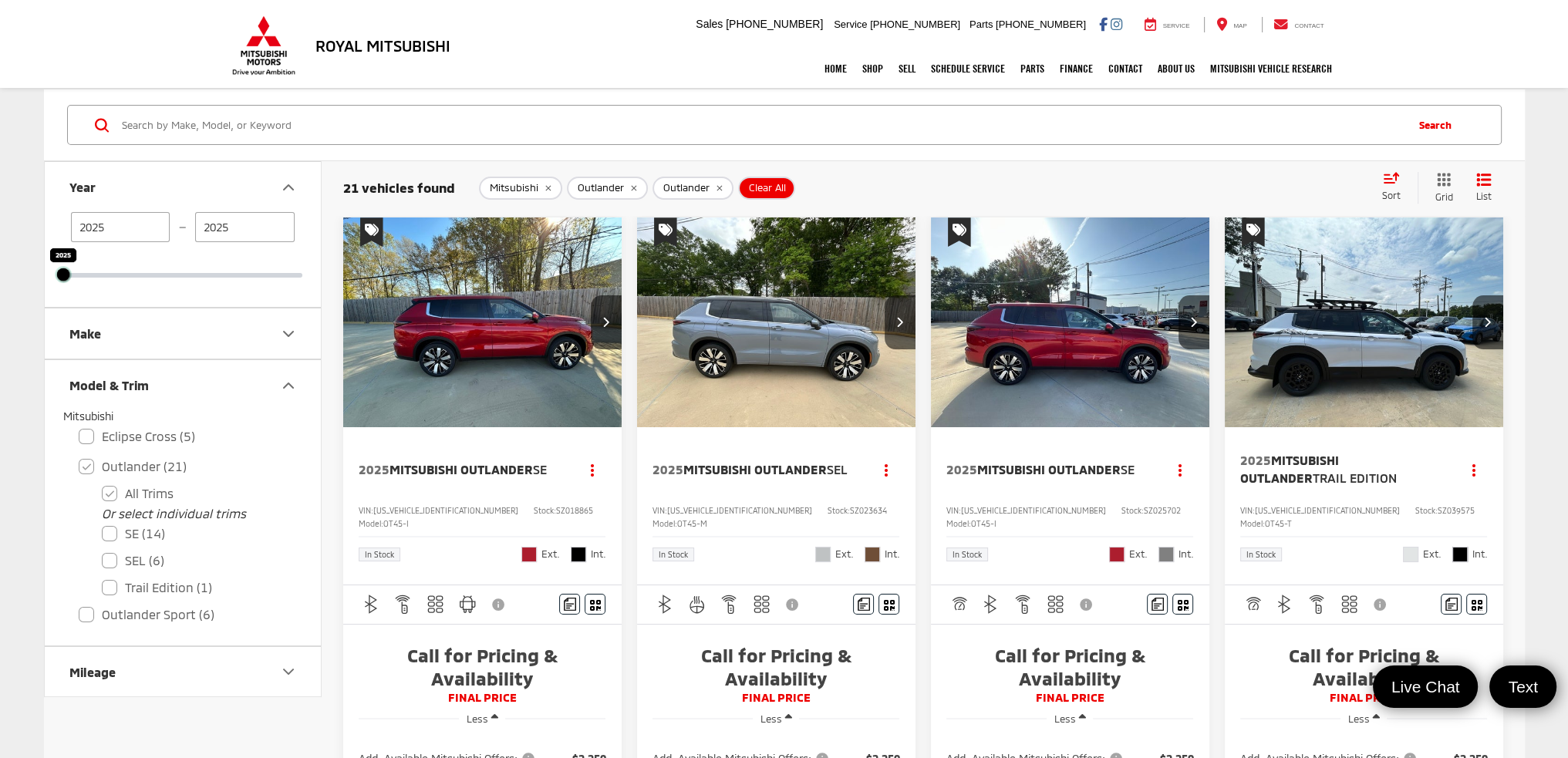
drag, startPoint x: 303, startPoint y: 274, endPoint x: 208, endPoint y: 269, distance: 95.1
click at [228, 271] on div "[DATE] — [DATE] 2025 2025" at bounding box center [182, 245] width 239 height 66
click at [122, 227] on input "2025" at bounding box center [121, 227] width 100 height 30
type input "2015"
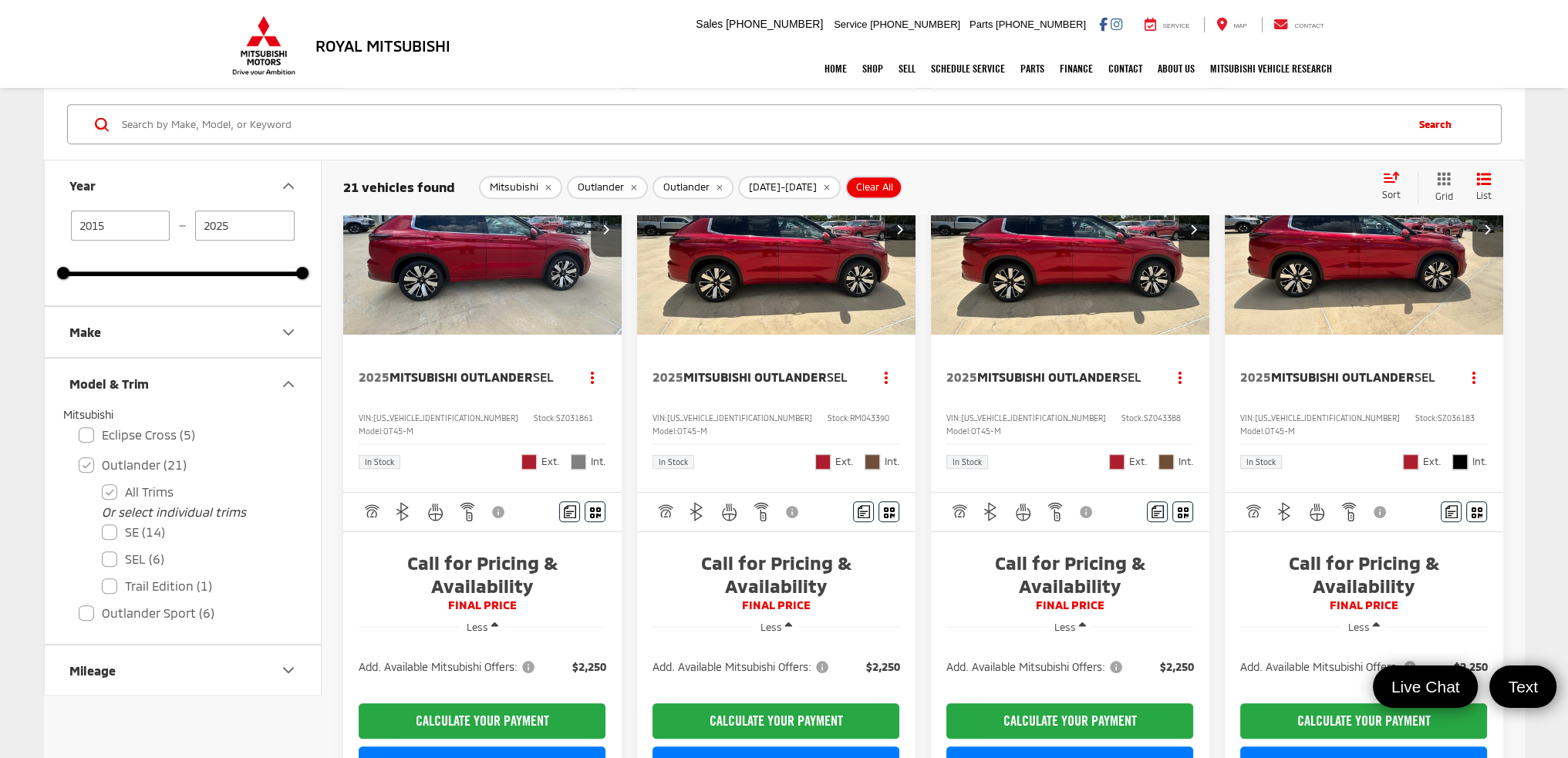
scroll to position [926, 0]
click at [87, 433] on label "Eclipse Cross (5)" at bounding box center [183, 435] width 208 height 27
click at [80, 425] on input "Eclipse Cross (5)" at bounding box center [79, 425] width 1 height 1
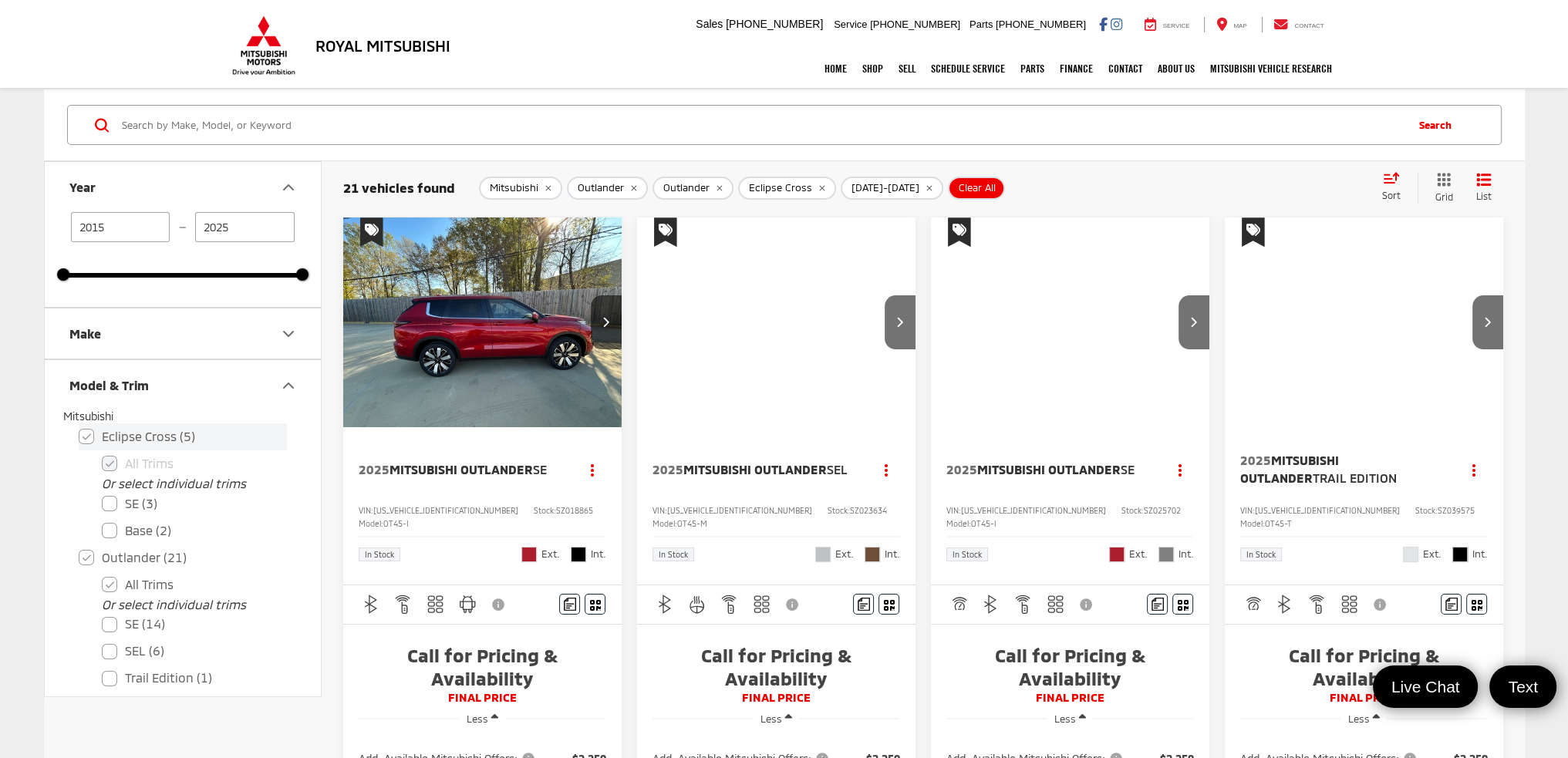
click at [86, 434] on label "Eclipse Cross (5)" at bounding box center [183, 437] width 208 height 27
click at [80, 427] on input "Eclipse Cross (5)" at bounding box center [79, 426] width 1 height 1
checkbox input "false"
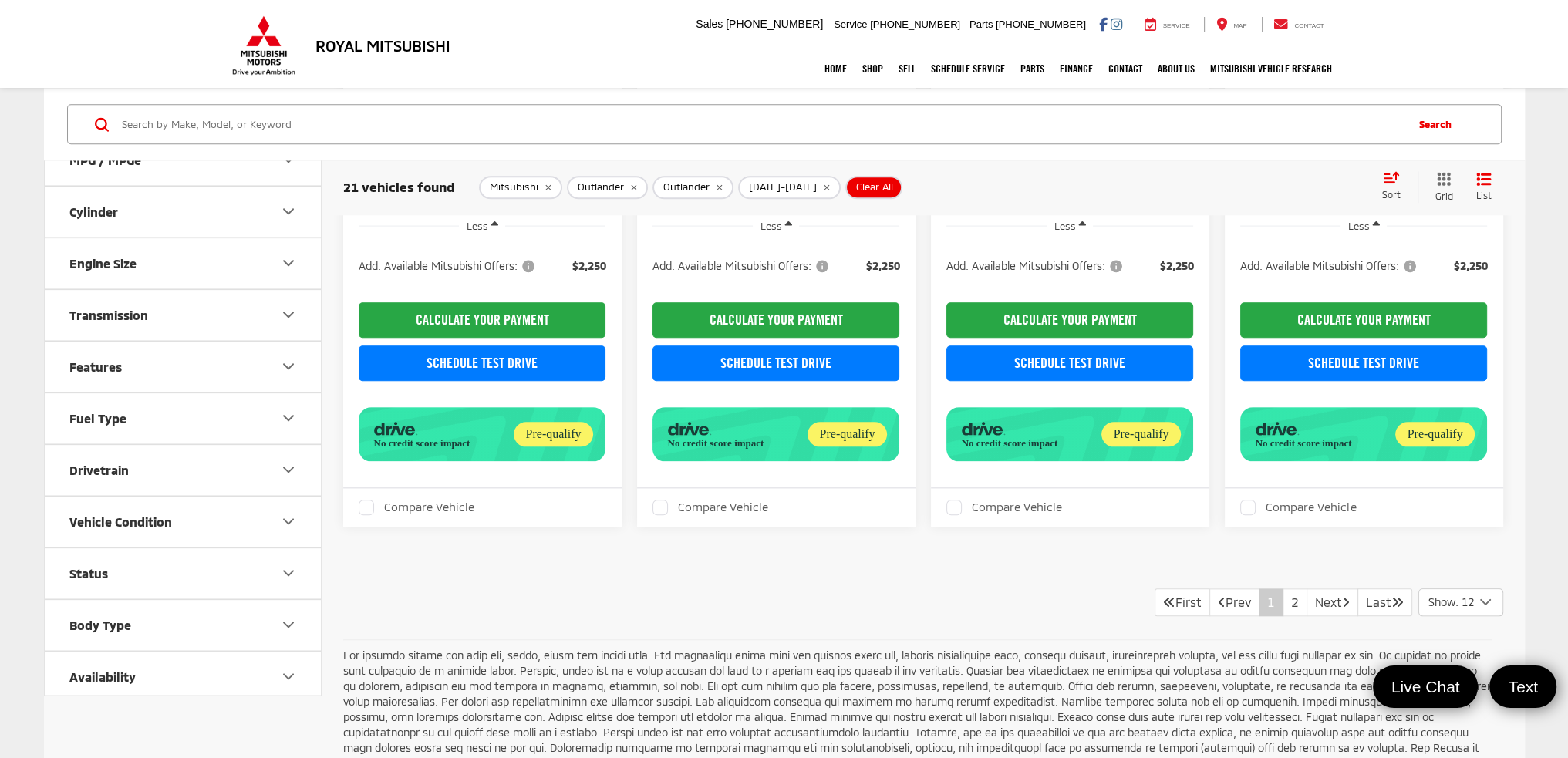
scroll to position [2455, 0]
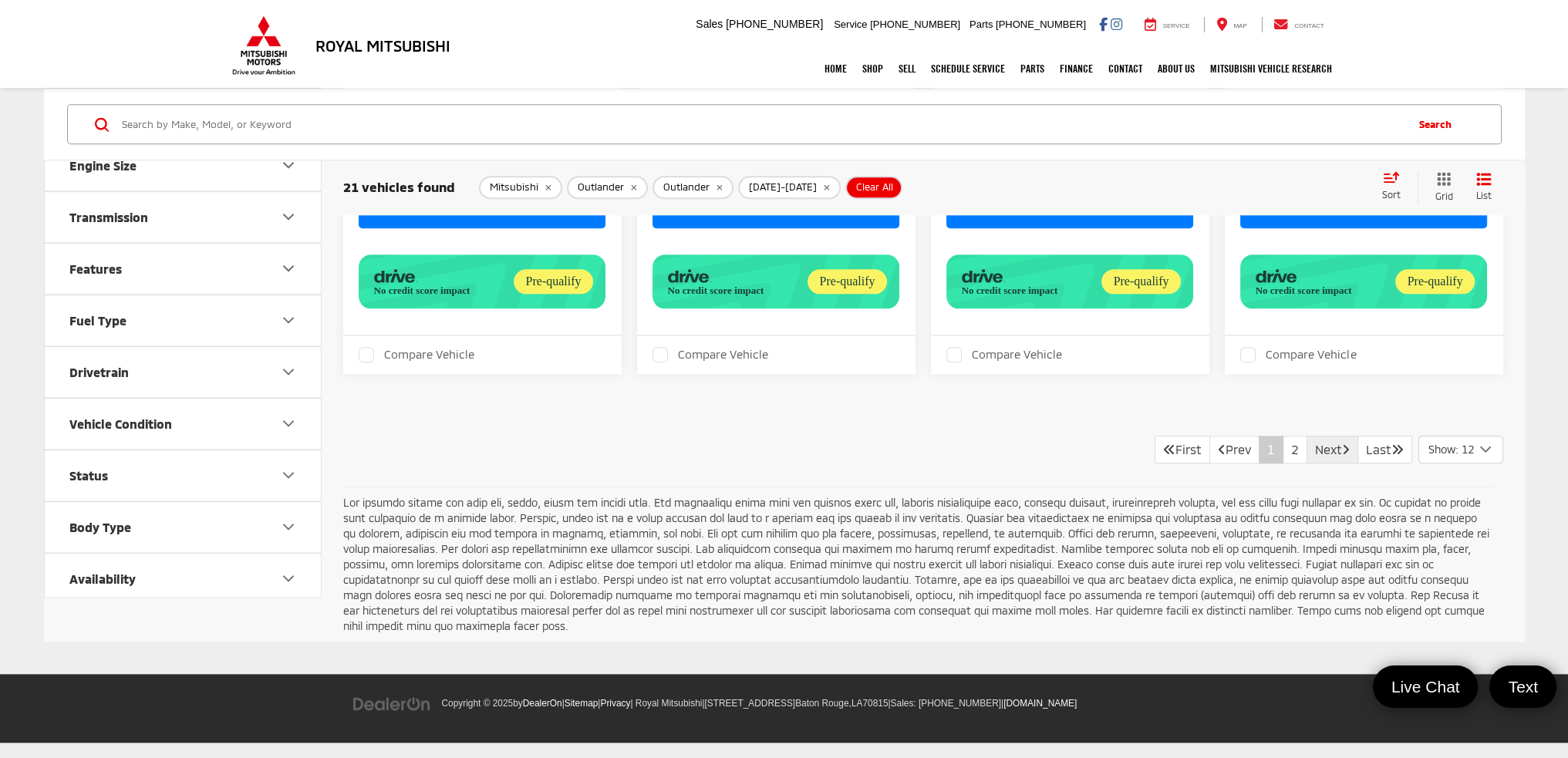
click at [1333, 450] on link "Next" at bounding box center [1333, 450] width 52 height 28
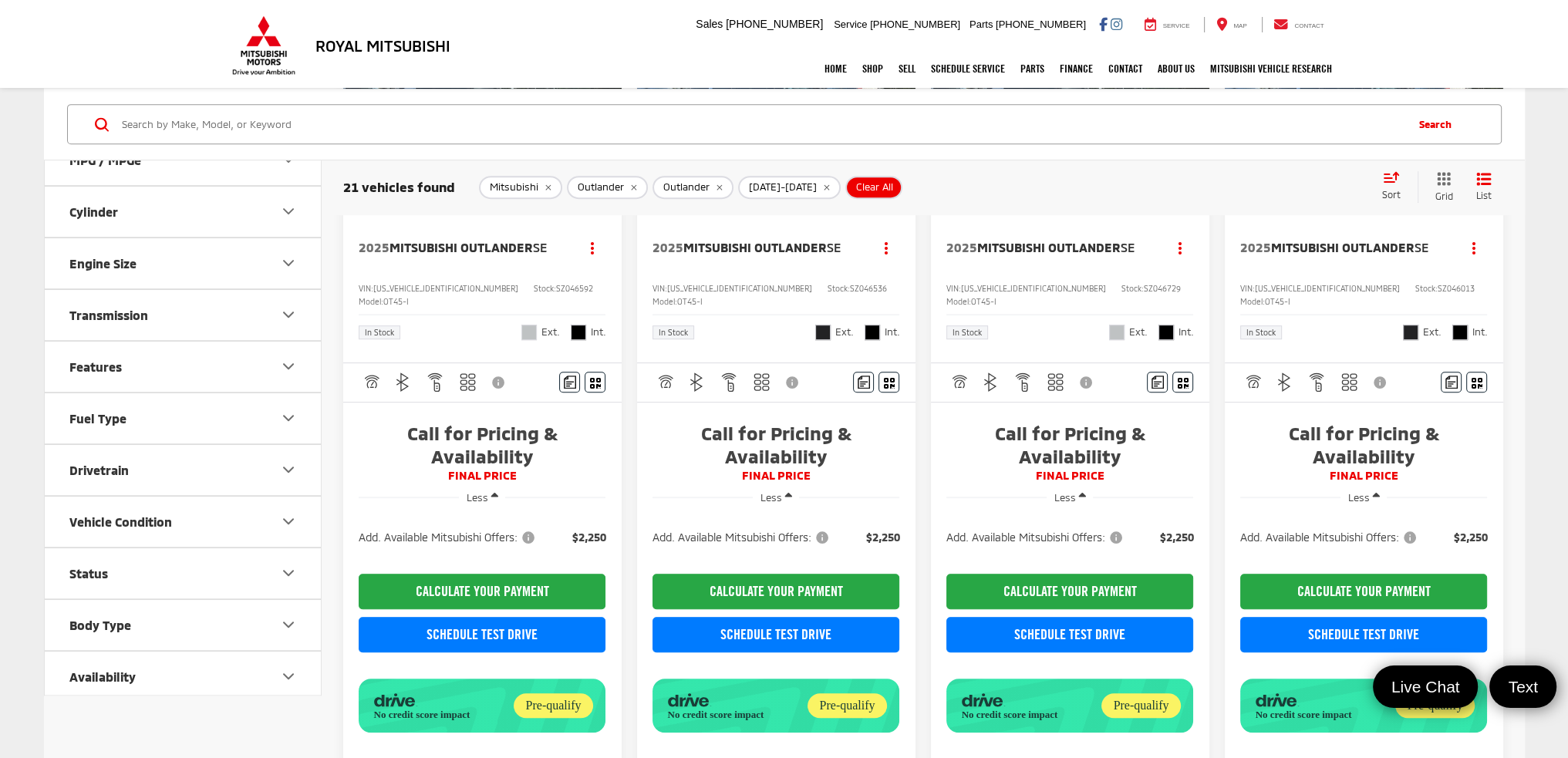
scroll to position [791, 0]
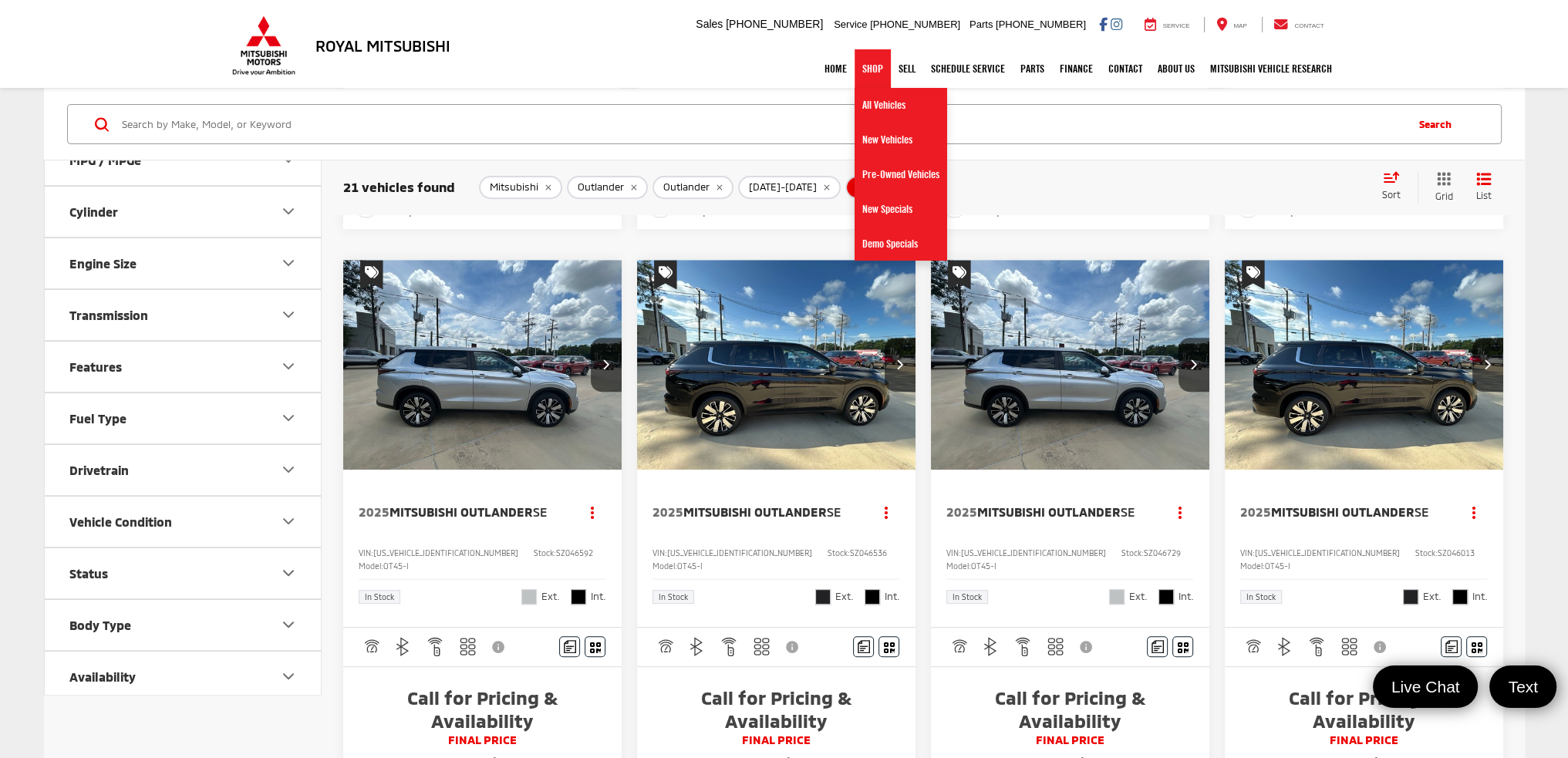
click at [862, 69] on link "Shop" at bounding box center [873, 69] width 36 height 38
click at [871, 106] on link "All Vehicles" at bounding box center [900, 105] width 93 height 35
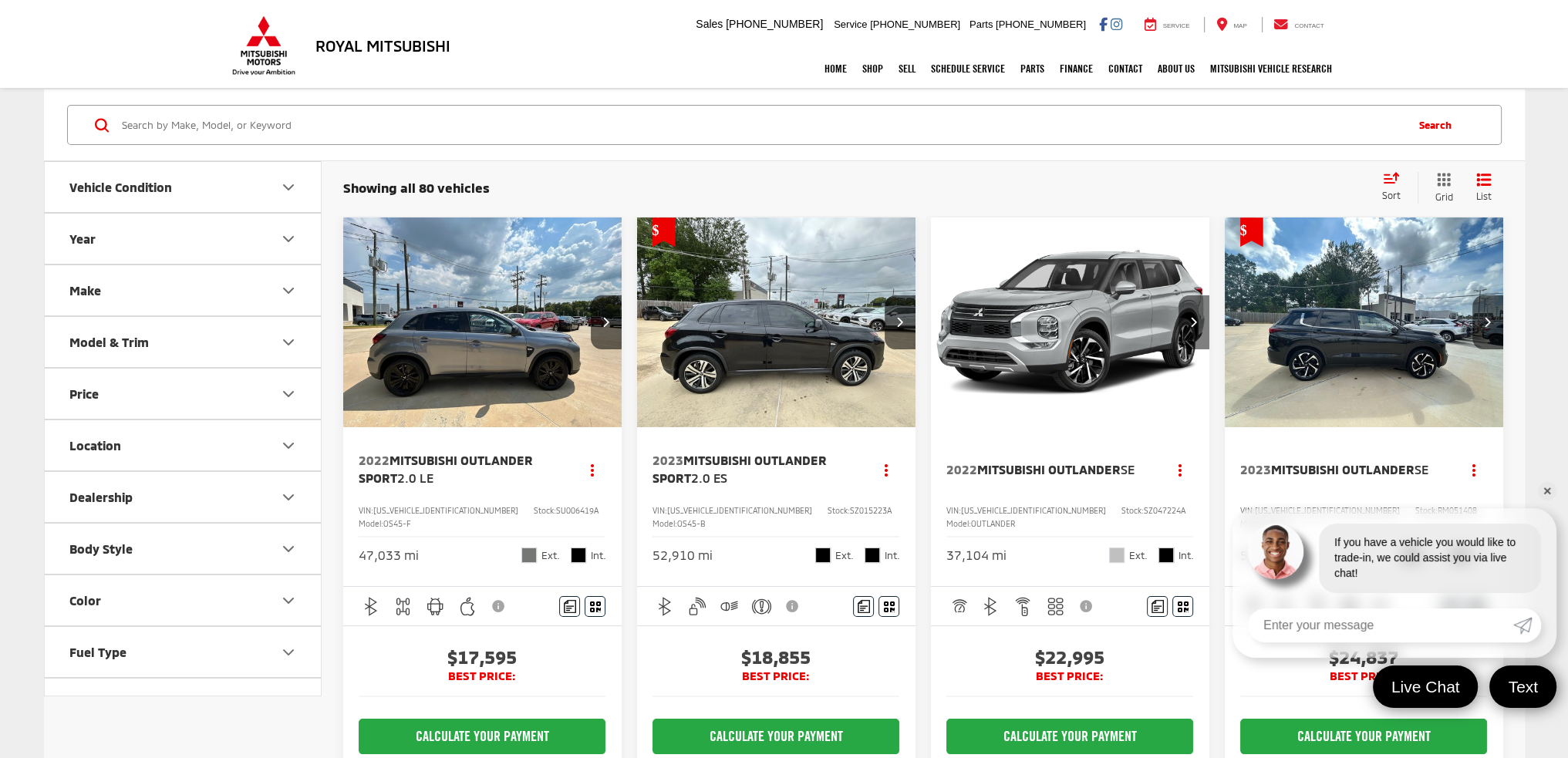
click at [1190, 329] on button "Next image" at bounding box center [1195, 322] width 31 height 54
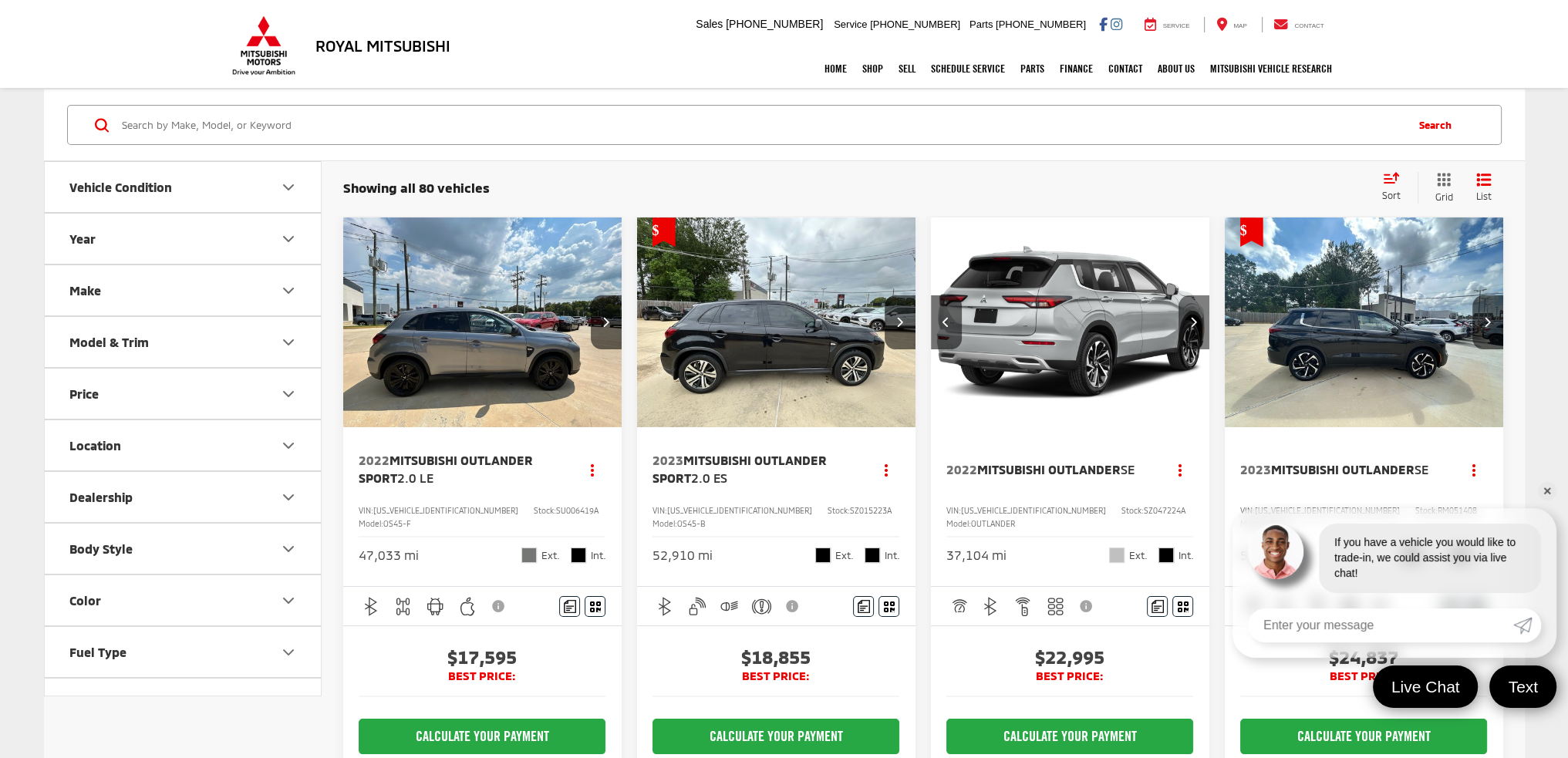
click at [1189, 329] on button "Next image" at bounding box center [1195, 322] width 31 height 54
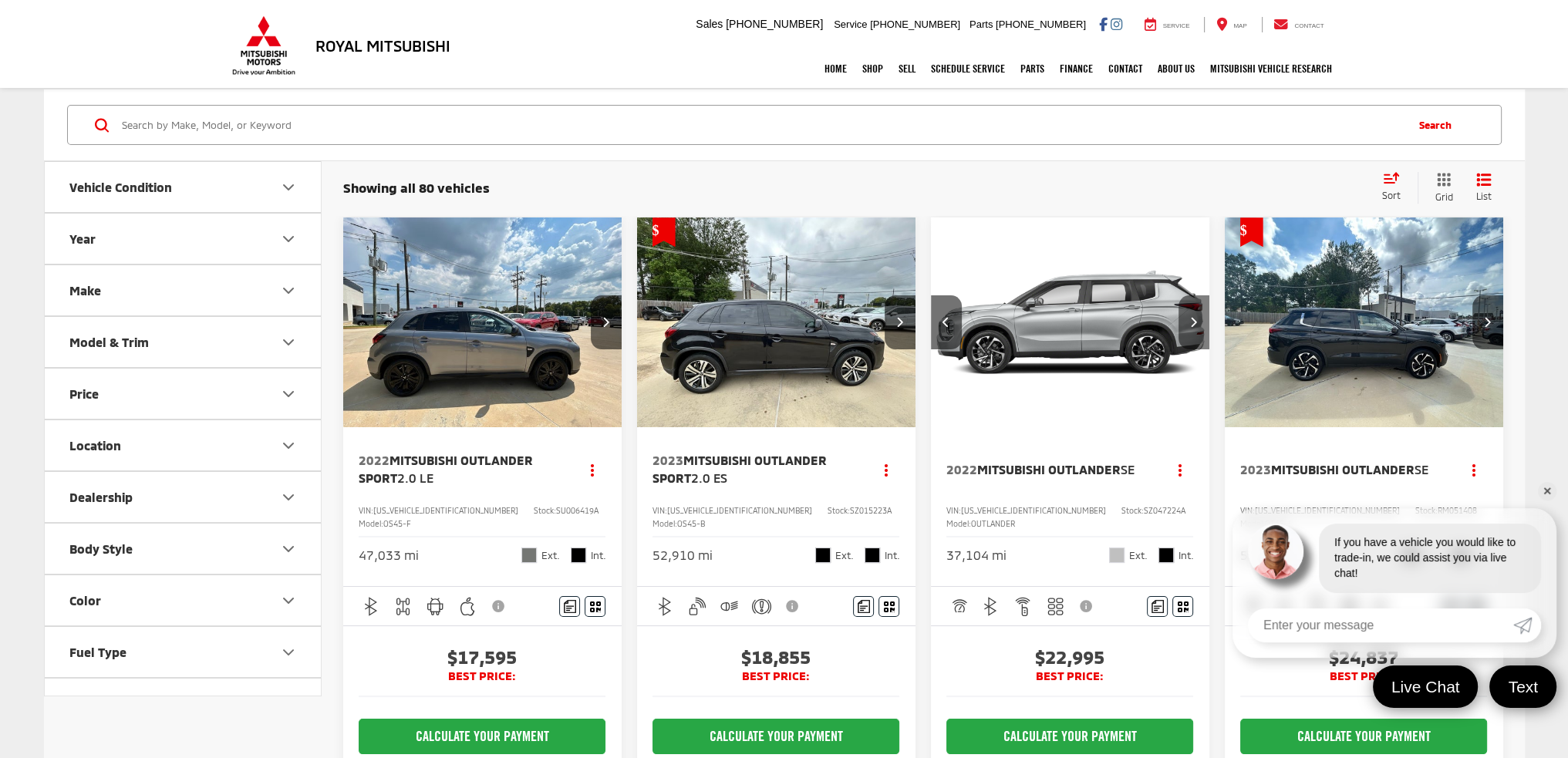
click at [1189, 329] on button "Next image" at bounding box center [1195, 322] width 31 height 54
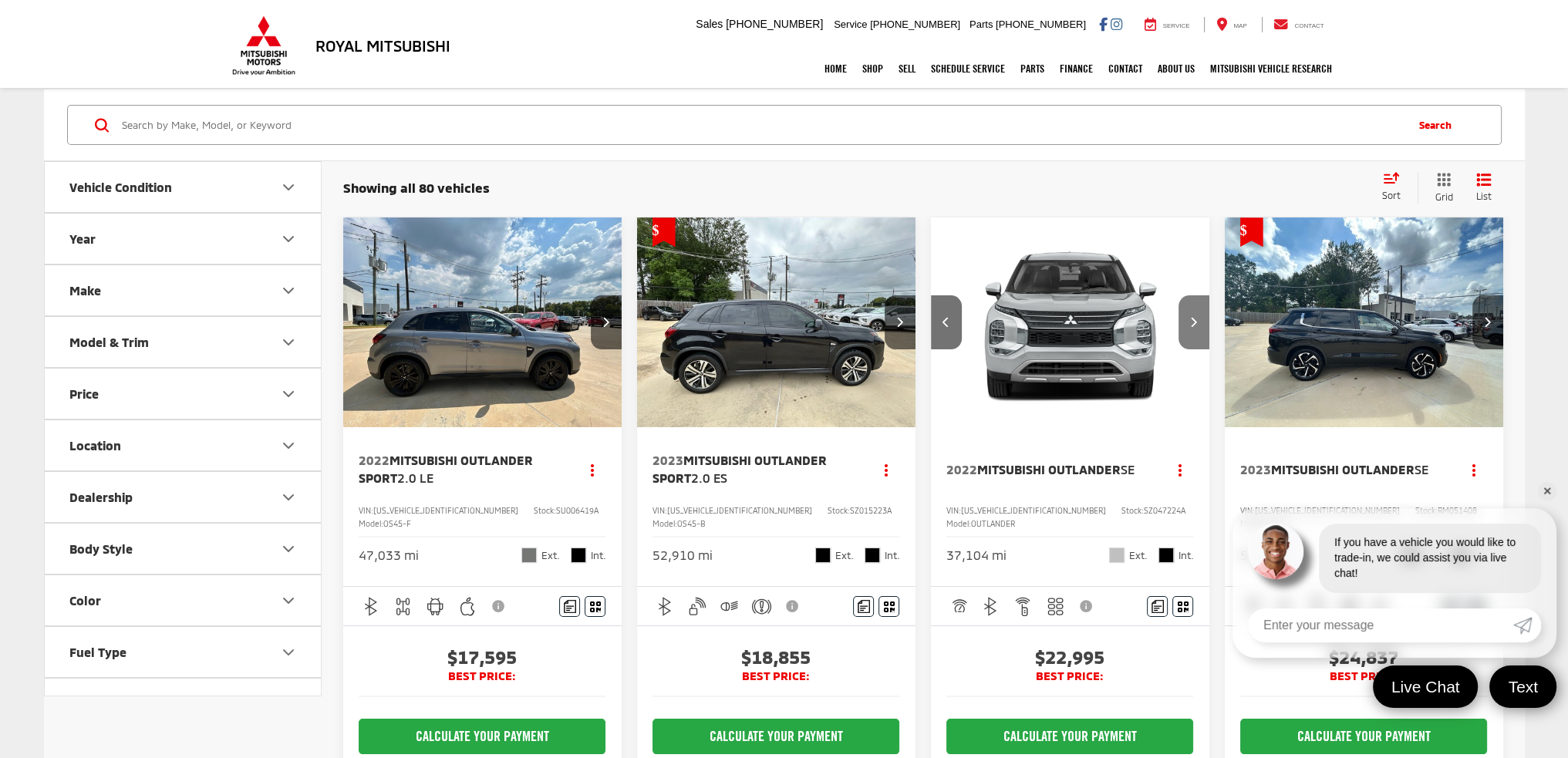
click at [1189, 329] on button "Next image" at bounding box center [1195, 322] width 31 height 54
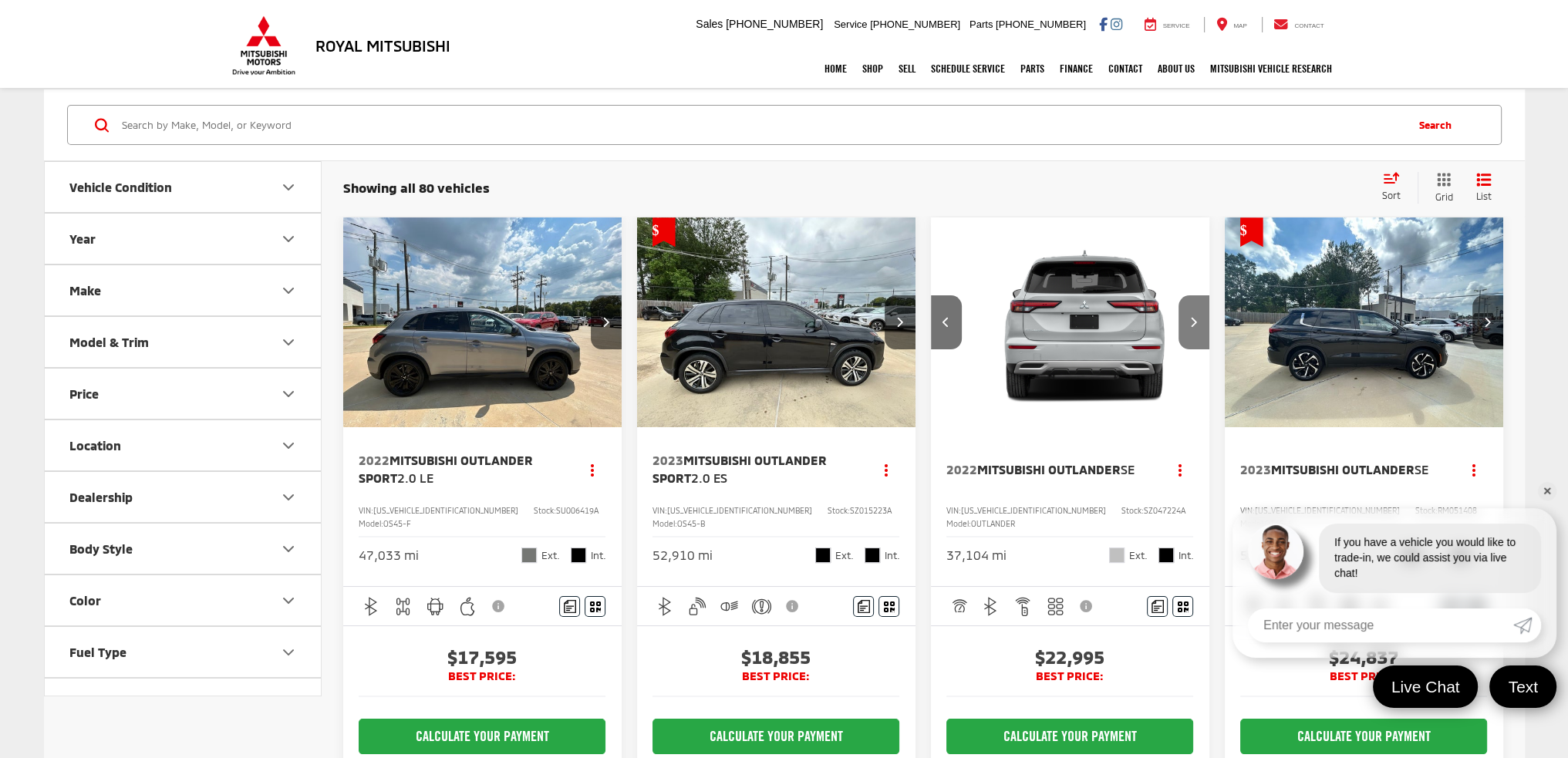
scroll to position [0, 1123]
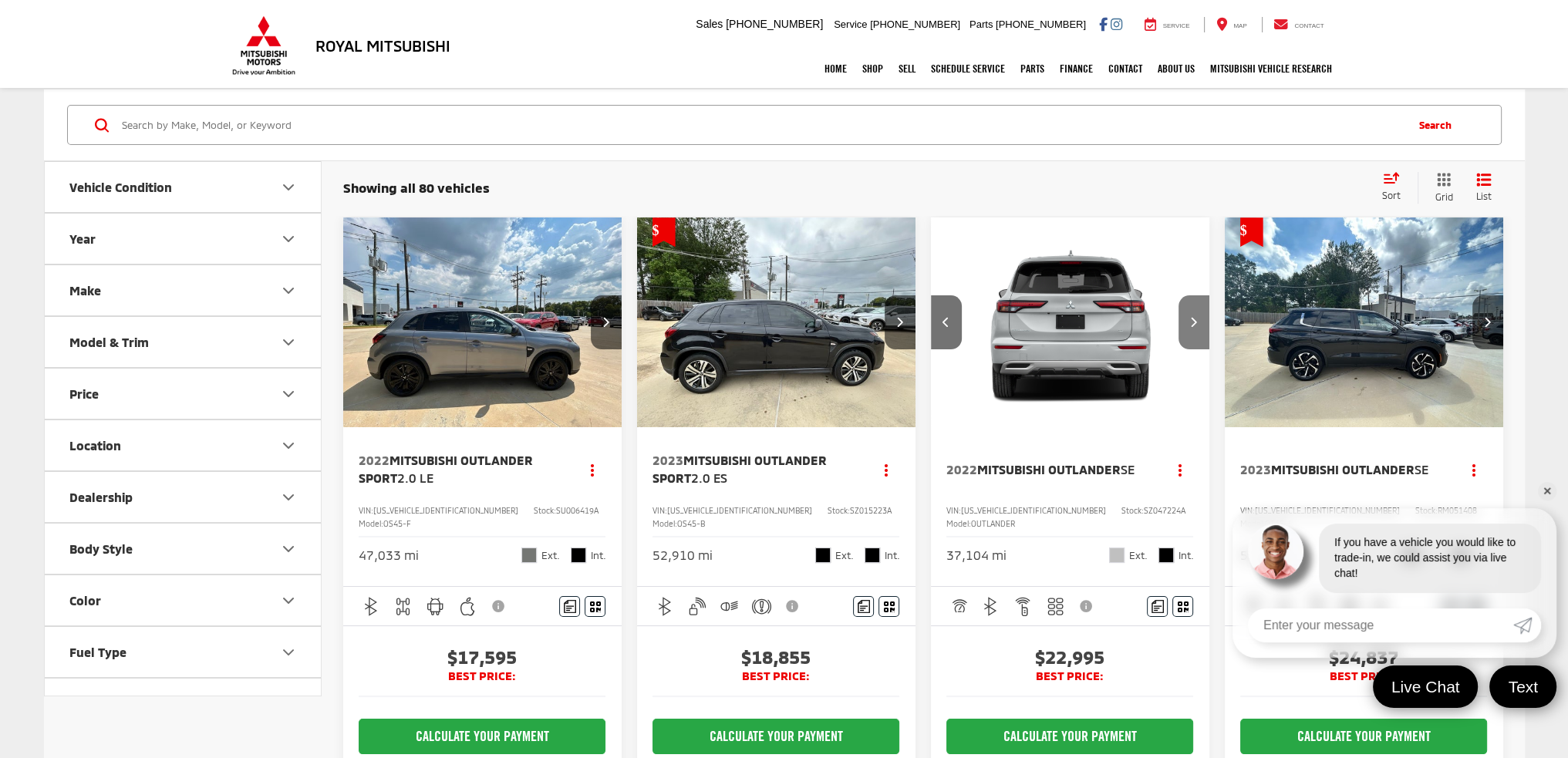
click at [1189, 329] on button "Next image" at bounding box center [1195, 322] width 31 height 54
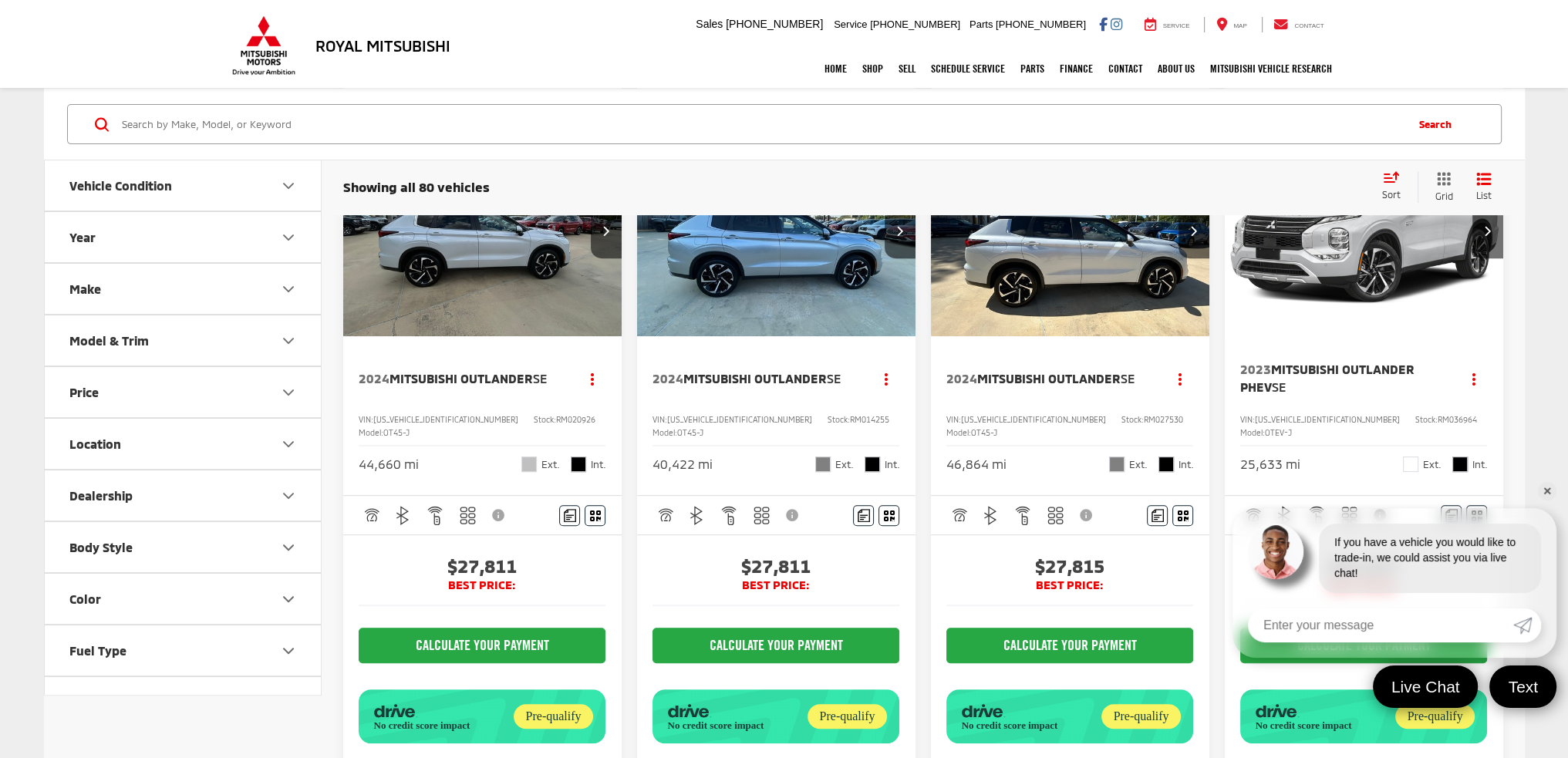
scroll to position [772, 0]
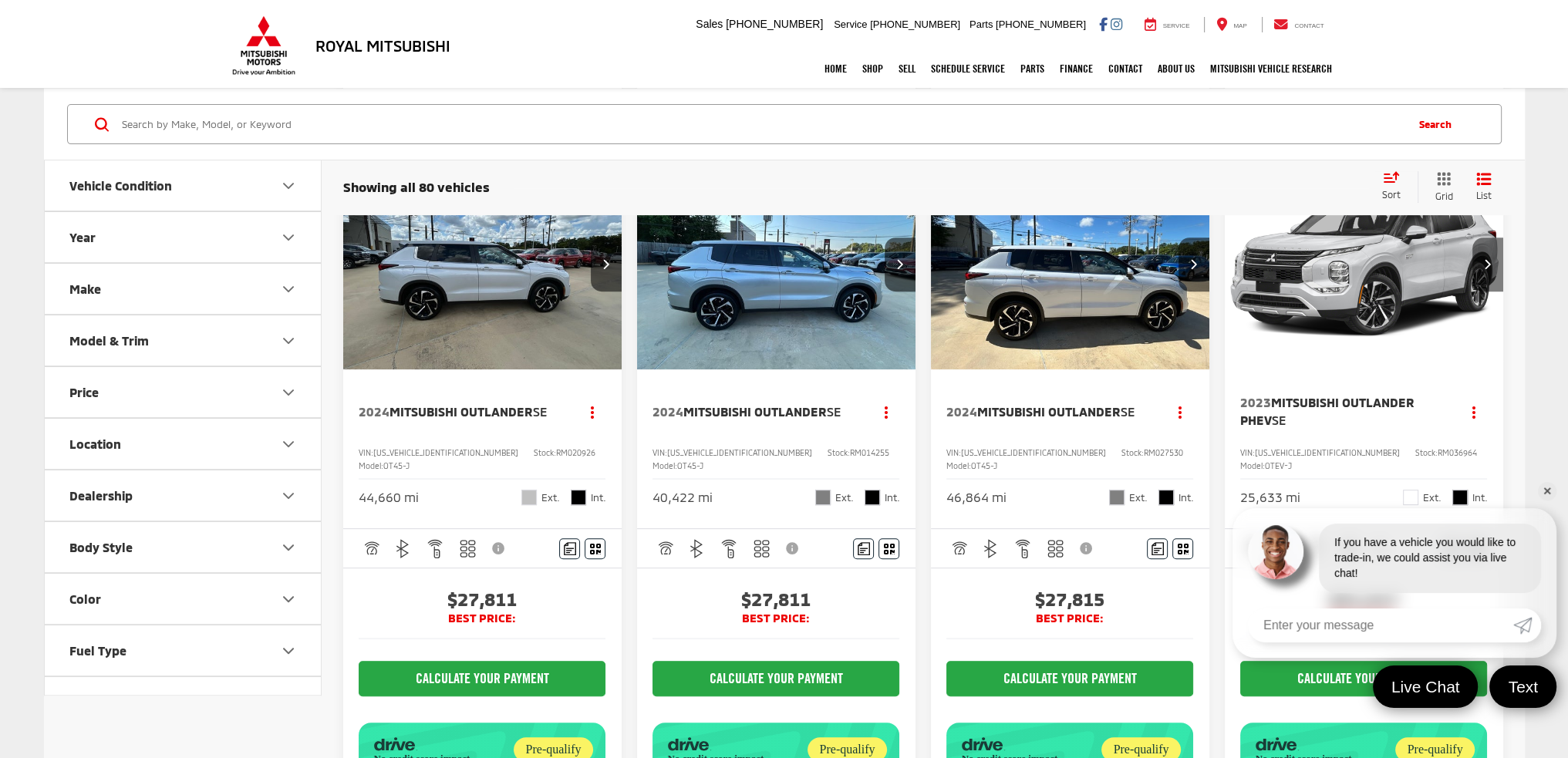
click at [1481, 292] on button "Next image" at bounding box center [1488, 265] width 31 height 54
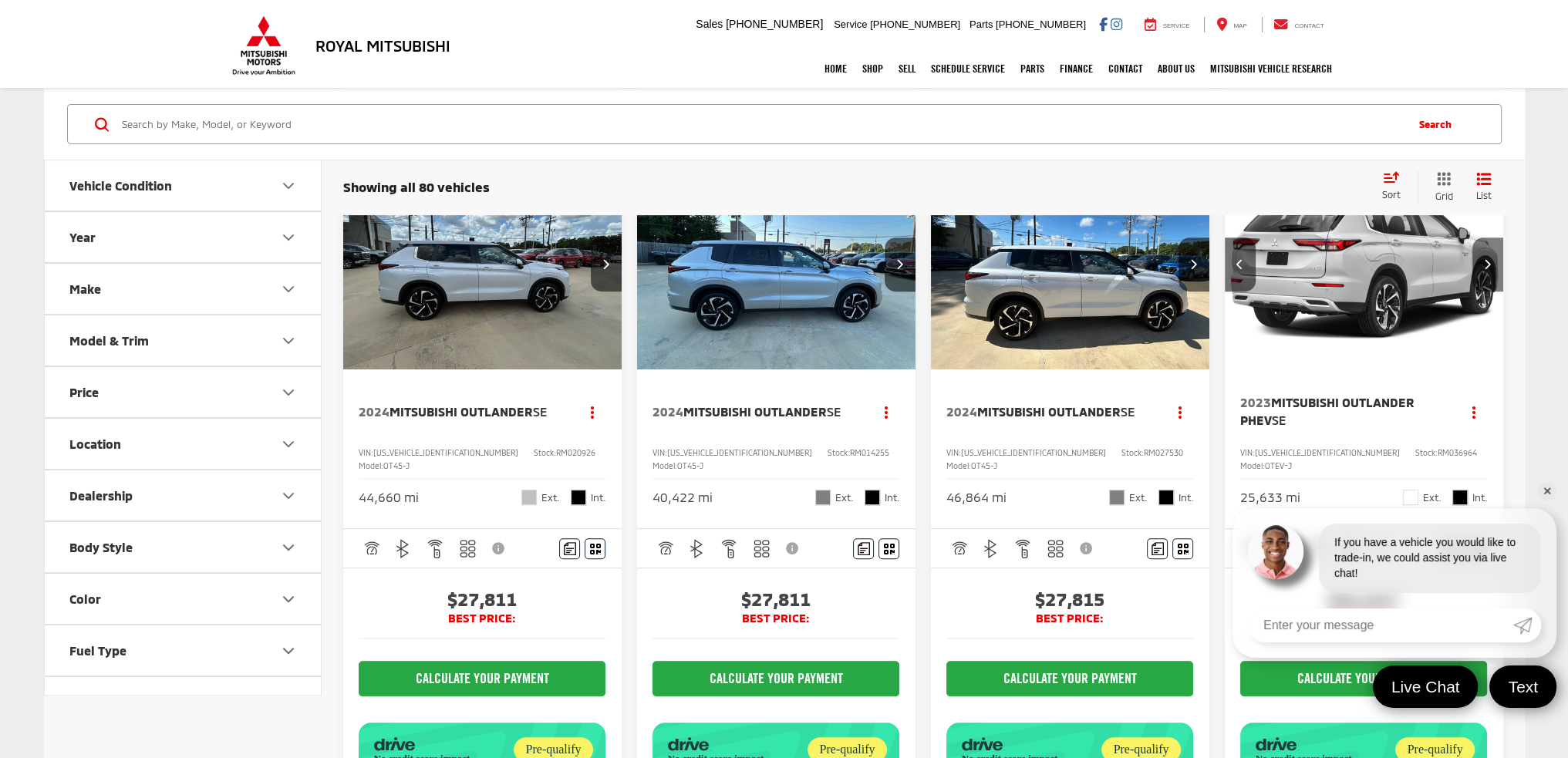
click at [1481, 292] on button "Next image" at bounding box center [1488, 265] width 31 height 54
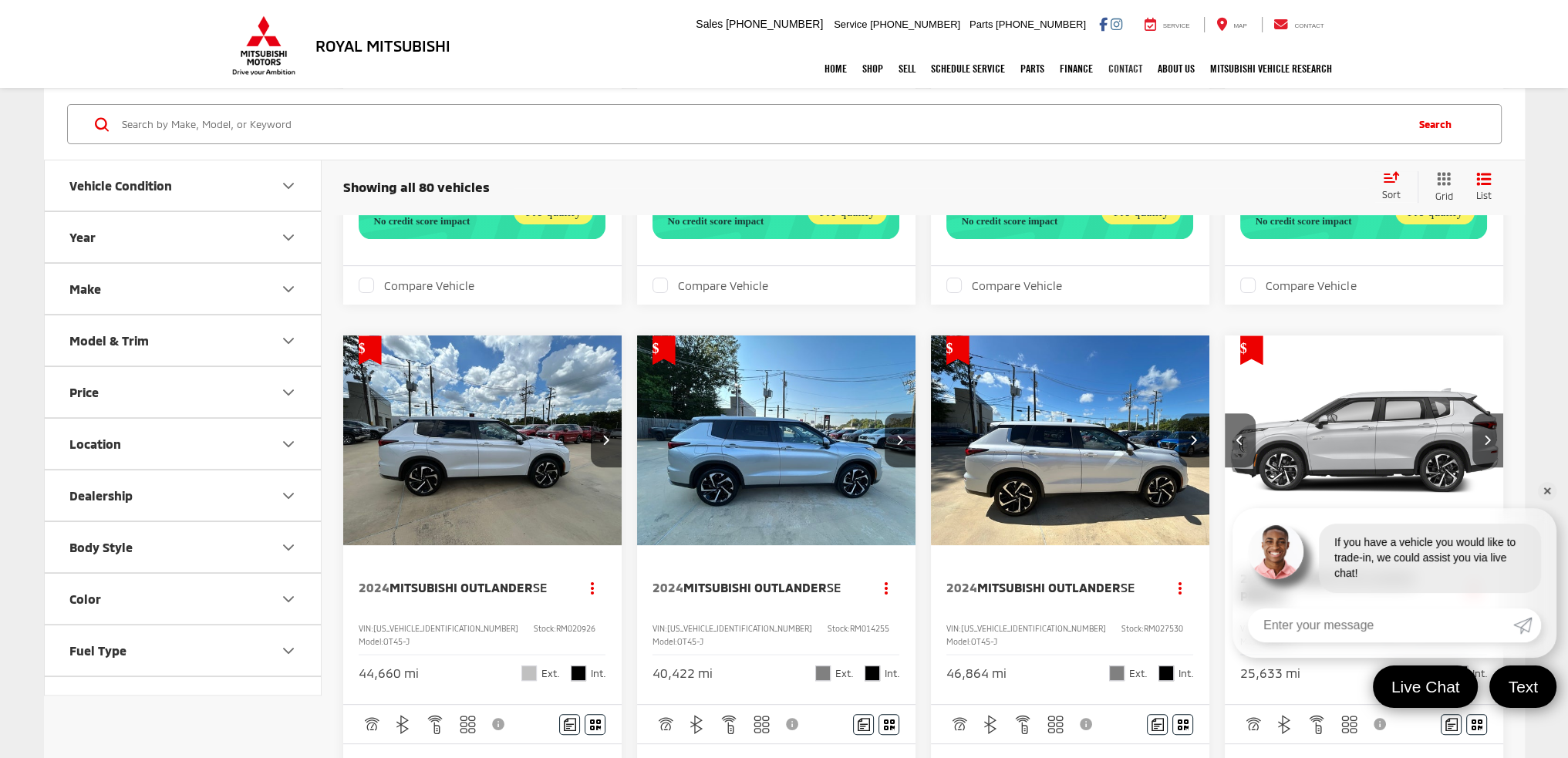
scroll to position [386, 0]
